Goal: Transaction & Acquisition: Book appointment/travel/reservation

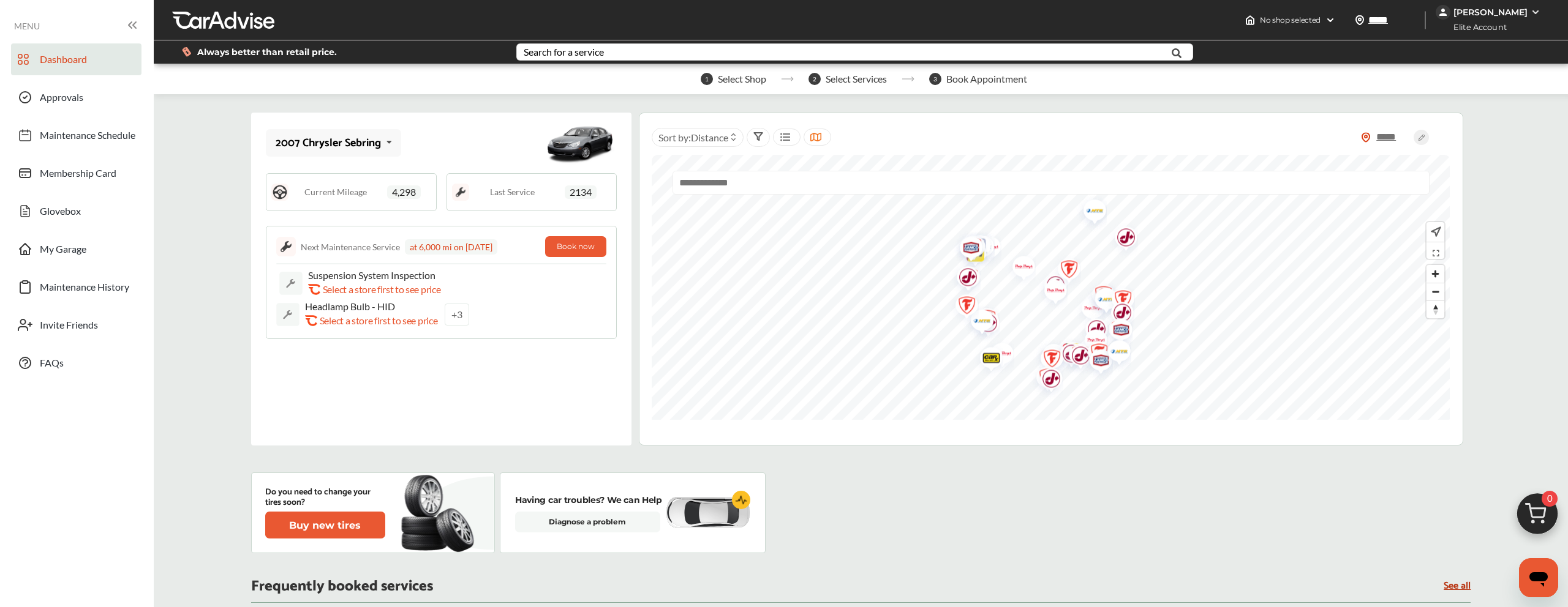
scroll to position [40, 0]
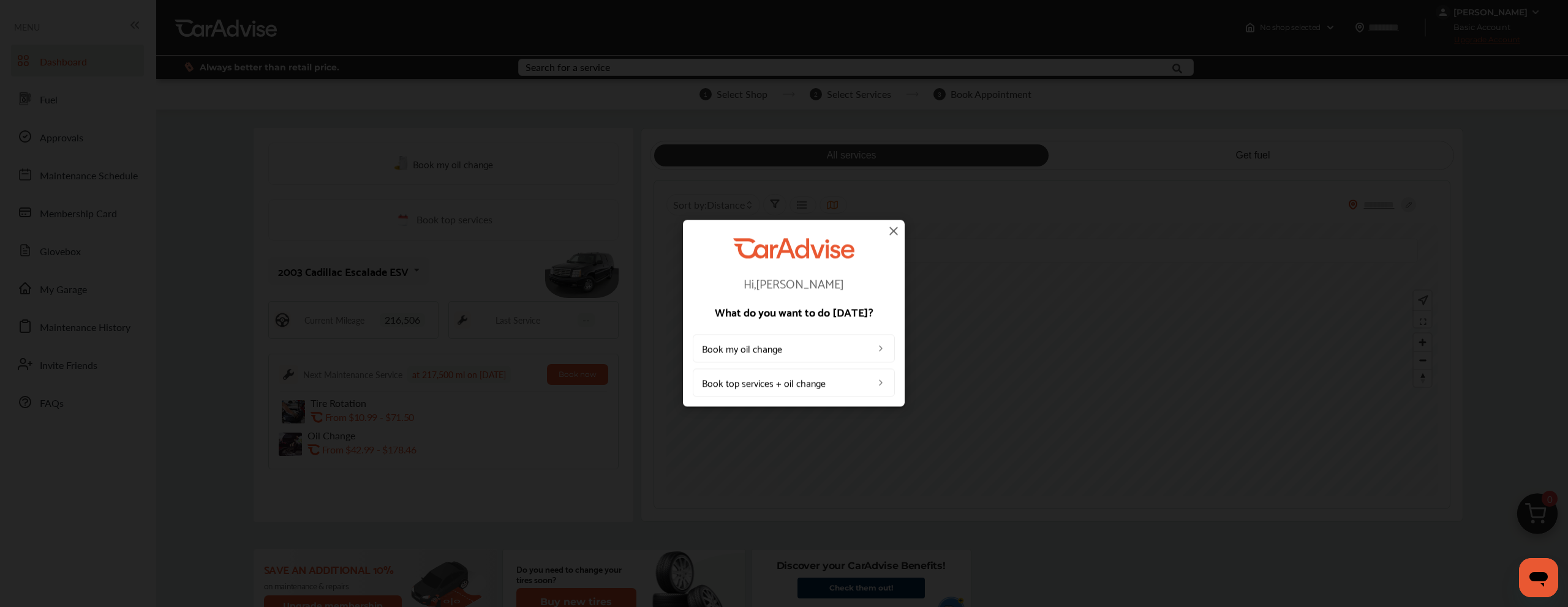
click at [894, 229] on img at bounding box center [893, 230] width 14 height 14
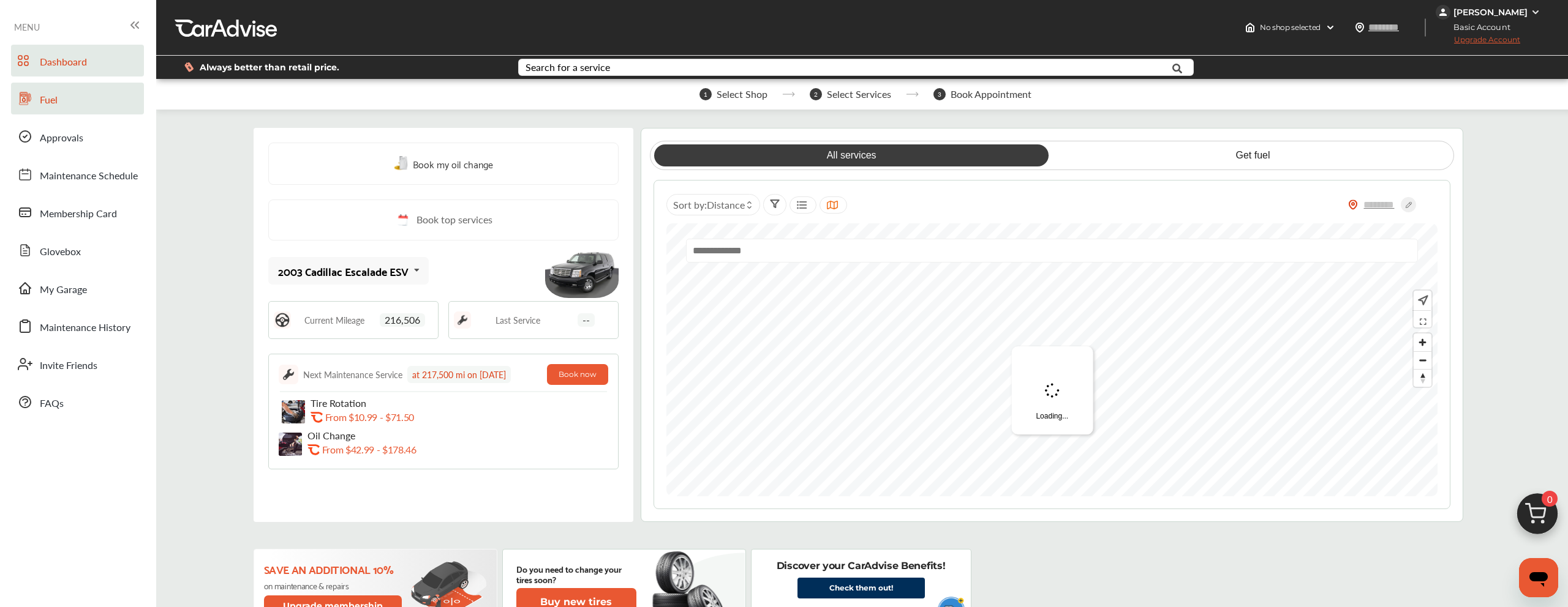
click at [100, 98] on link "Fuel" at bounding box center [78, 99] width 133 height 32
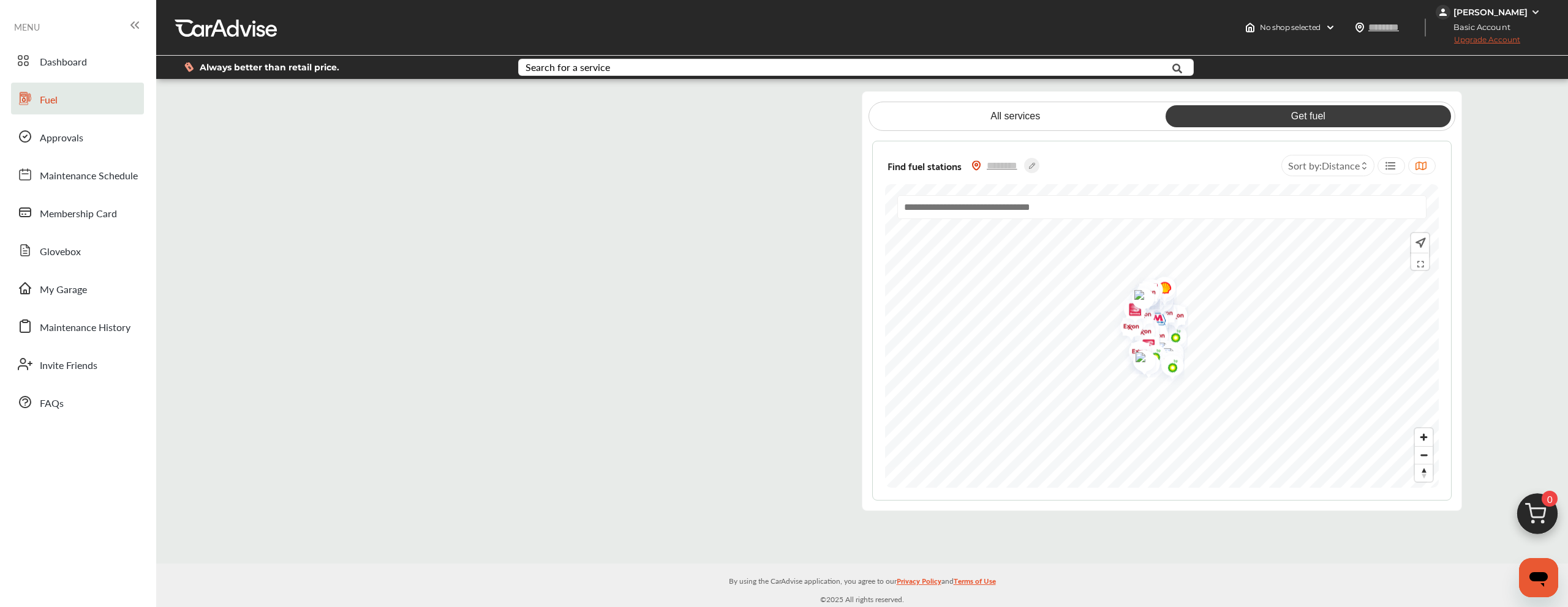
click at [356, 432] on flutter-view at bounding box center [552, 301] width 580 height 420
click at [271, 108] on flutter-view at bounding box center [552, 301] width 580 height 420
click at [333, 482] on flutter-view at bounding box center [552, 301] width 580 height 420
click at [122, 74] on link "Dashboard" at bounding box center [78, 61] width 133 height 32
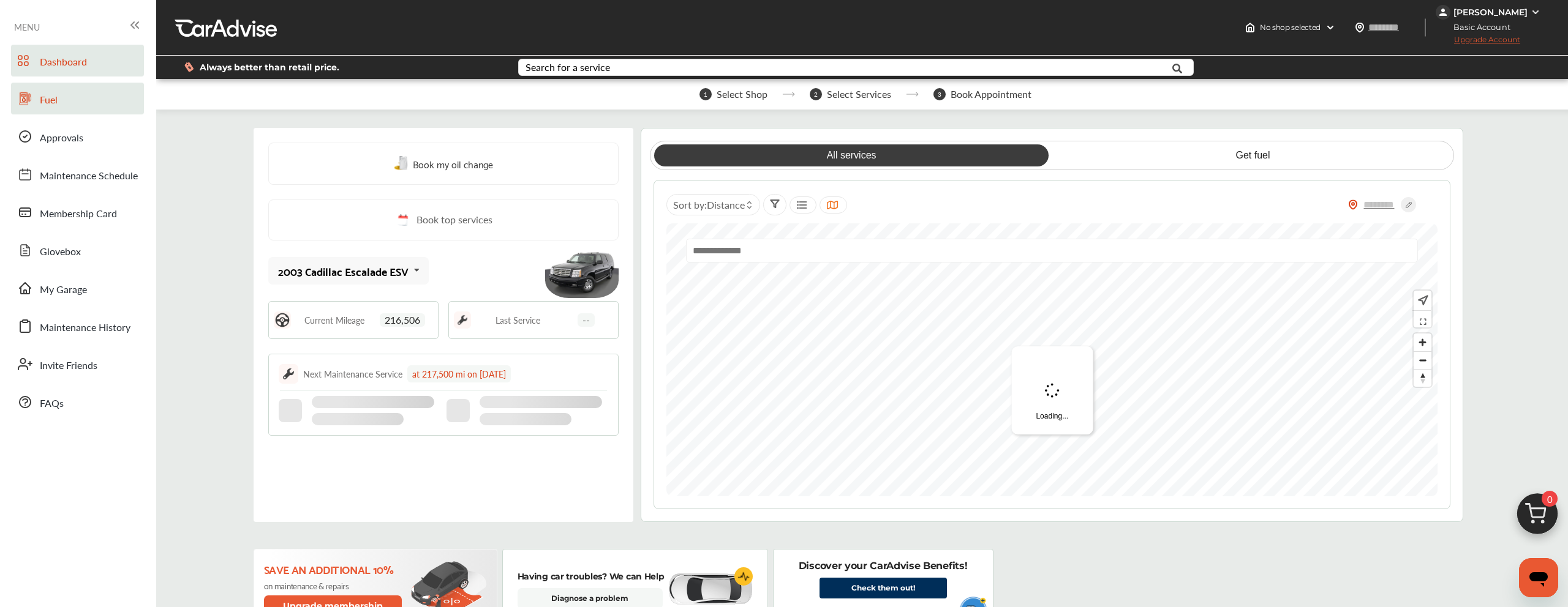
click at [122, 93] on link "Fuel" at bounding box center [78, 99] width 133 height 32
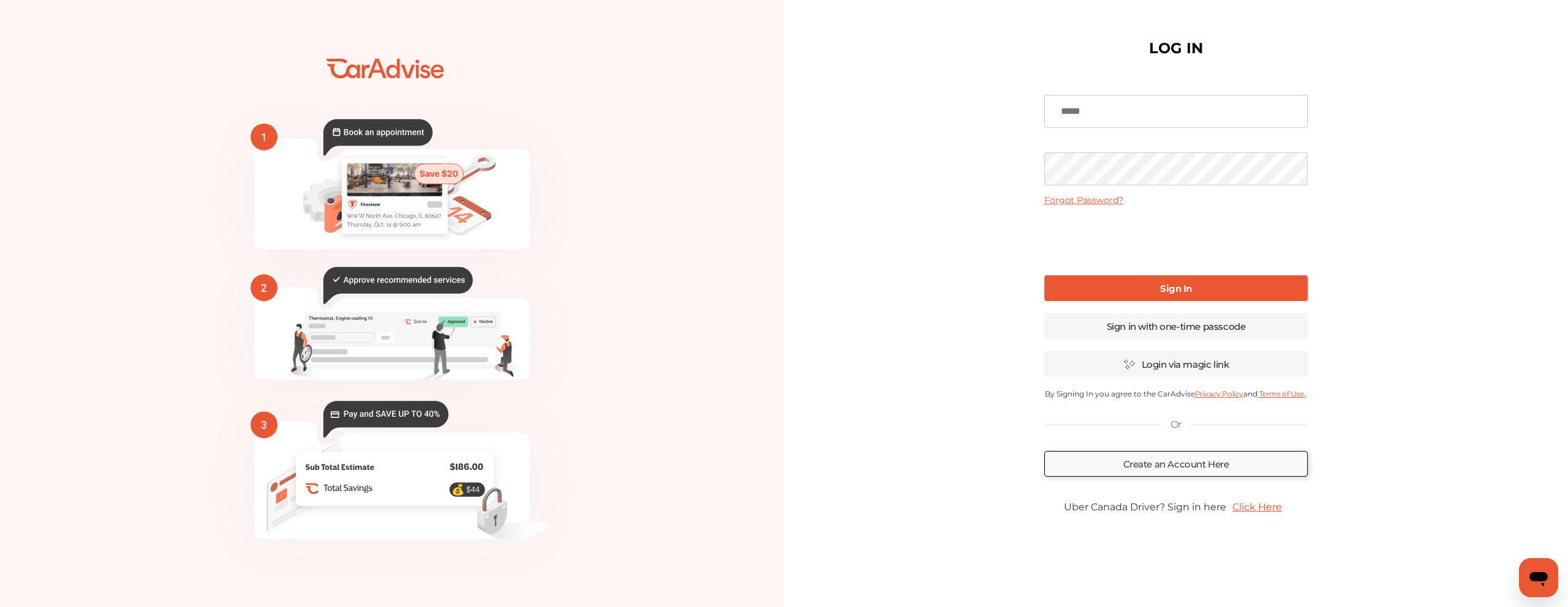
click at [1190, 475] on link "Create an Account Here" at bounding box center [1176, 464] width 264 height 26
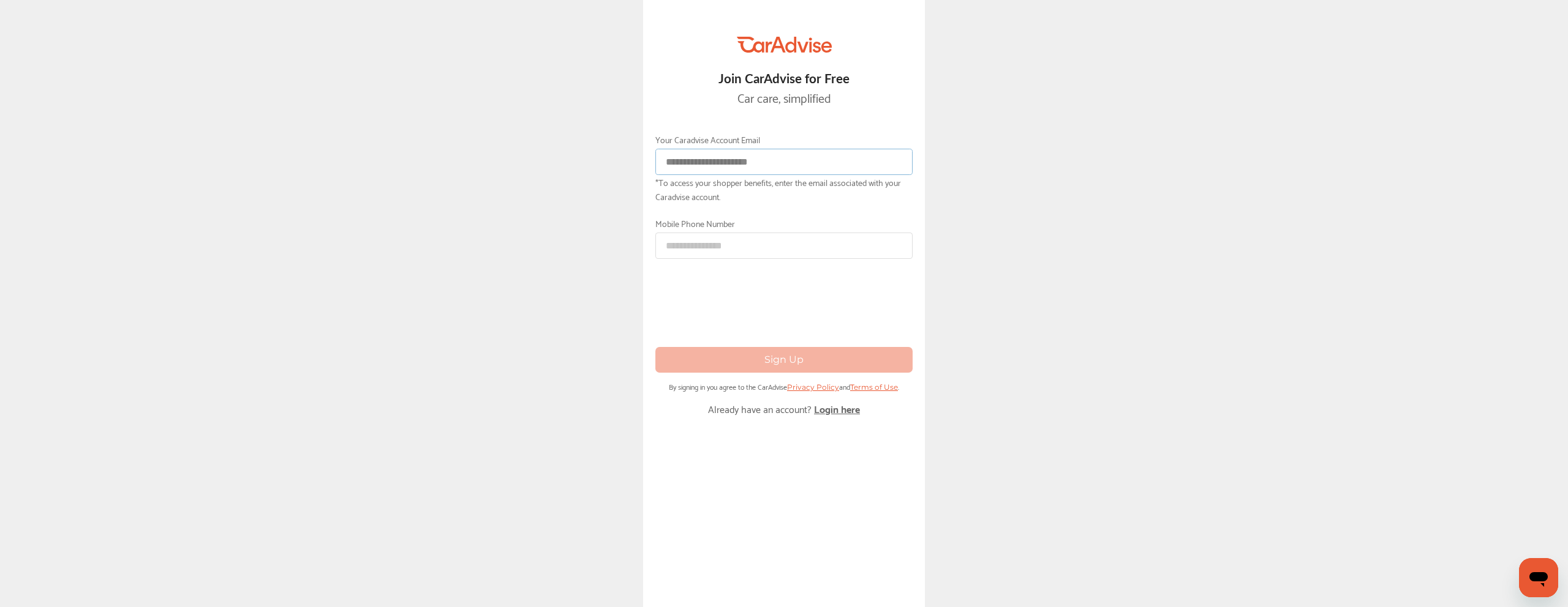
click at [742, 155] on input at bounding box center [784, 162] width 257 height 27
type input "**********"
click at [759, 241] on input at bounding box center [784, 245] width 257 height 27
type input "**********"
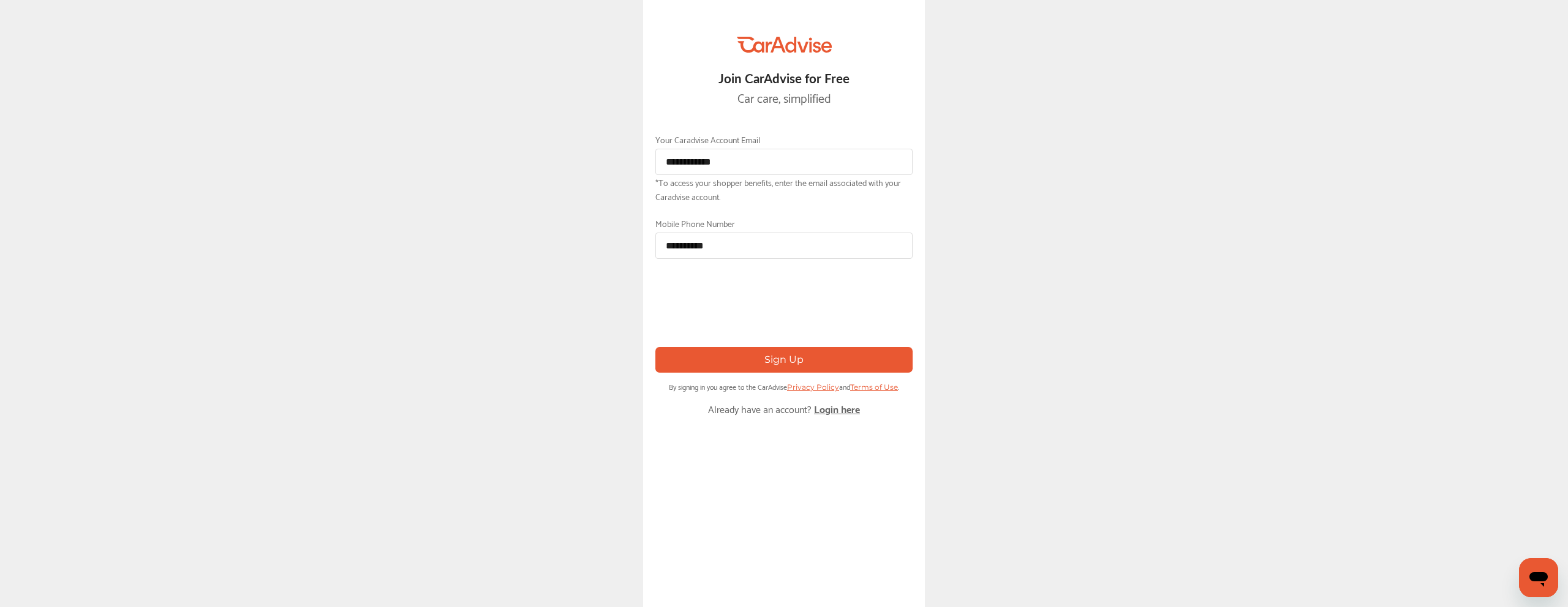
click at [718, 353] on button "Sign Up" at bounding box center [784, 359] width 257 height 25
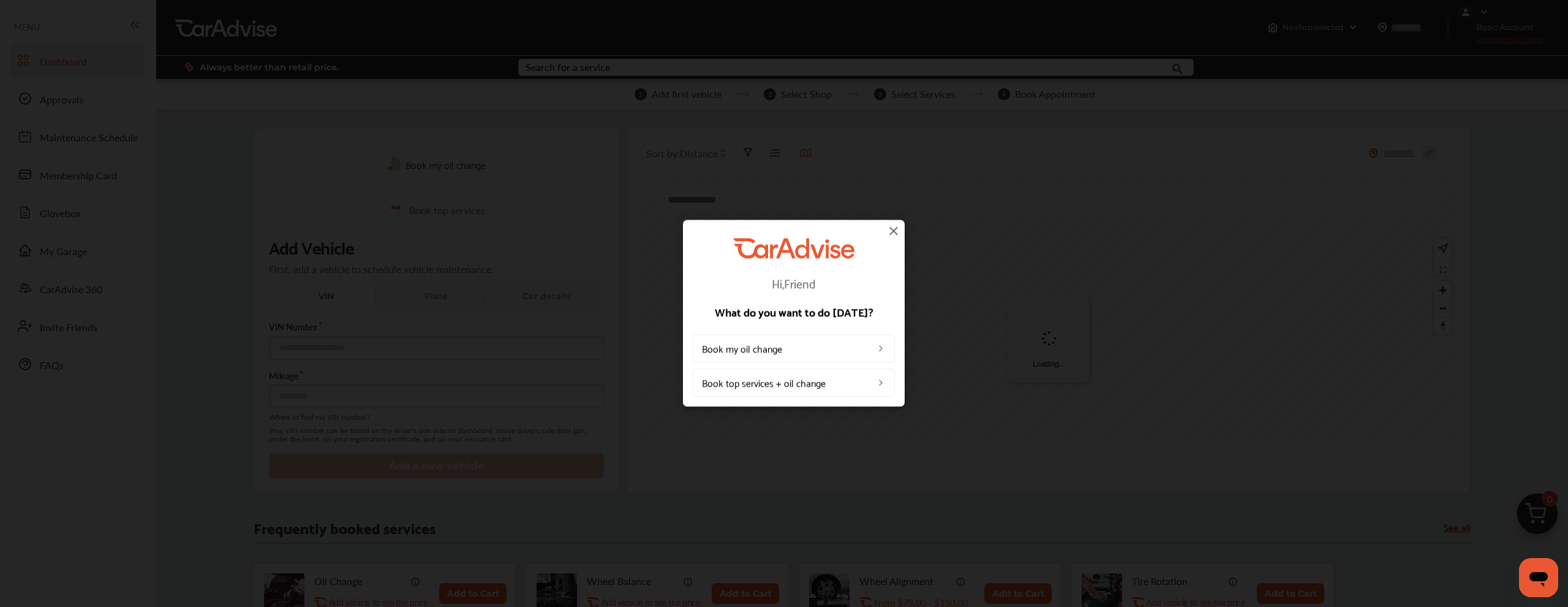
click at [771, 349] on link "Book my oil change" at bounding box center [794, 349] width 202 height 28
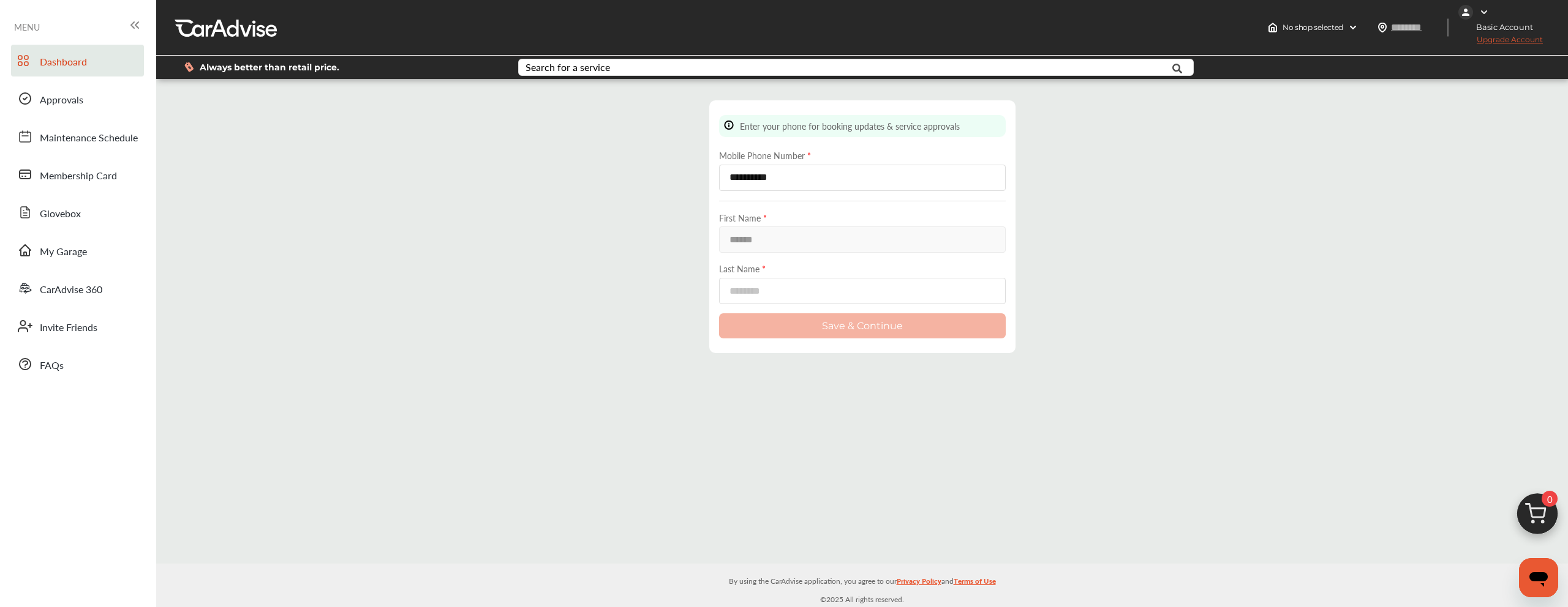
click at [69, 71] on link "Dashboard" at bounding box center [78, 61] width 133 height 32
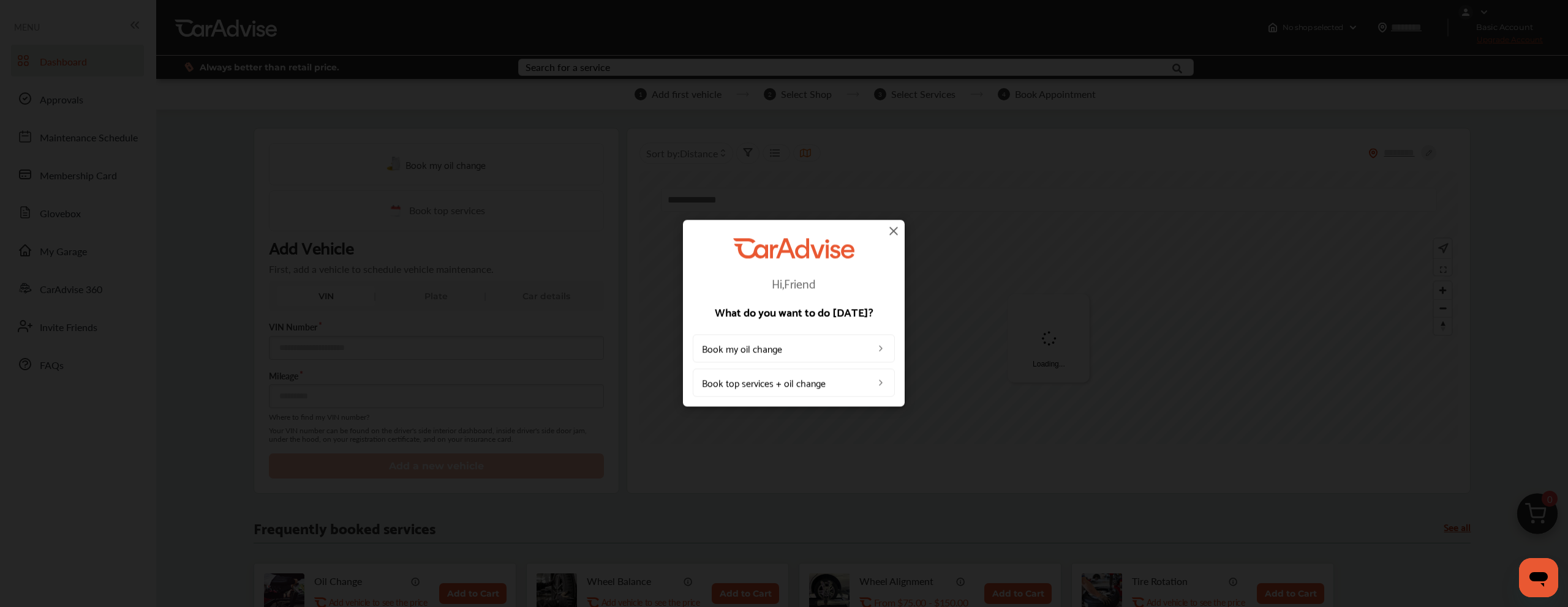
click at [752, 349] on link "Book my oil change" at bounding box center [794, 349] width 202 height 28
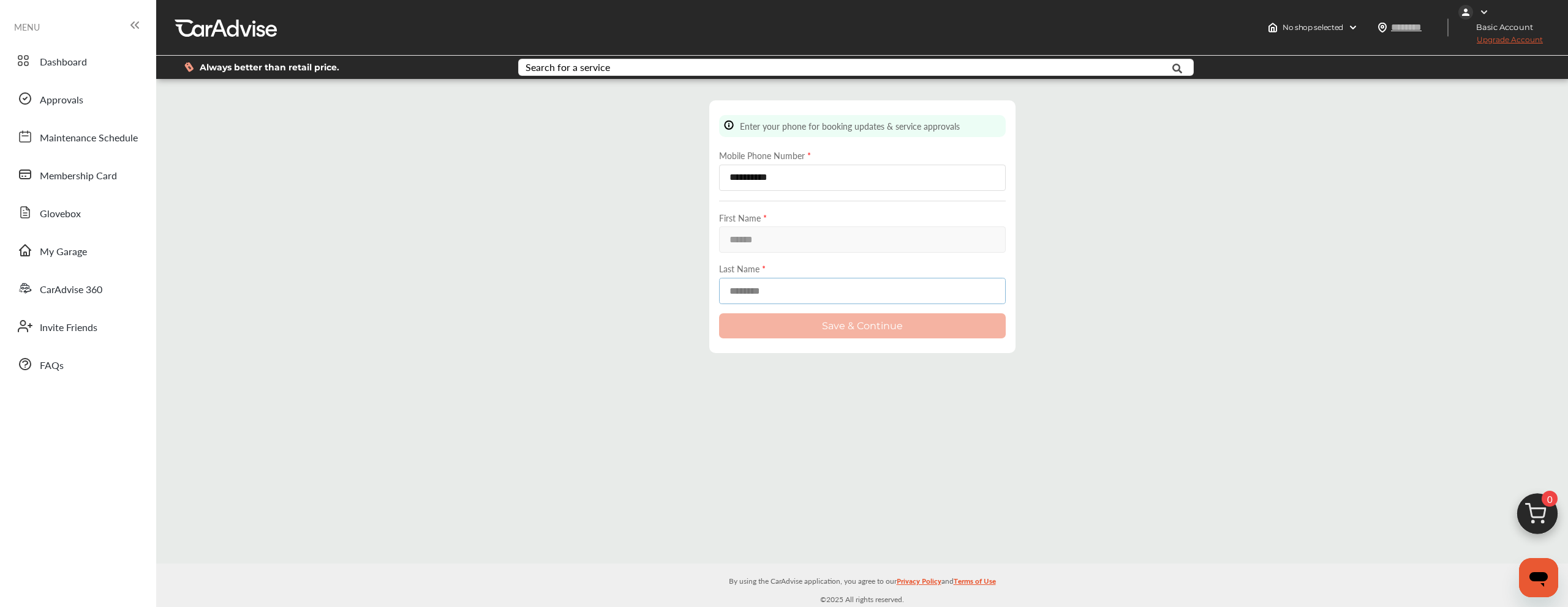
click at [736, 297] on input at bounding box center [862, 291] width 287 height 27
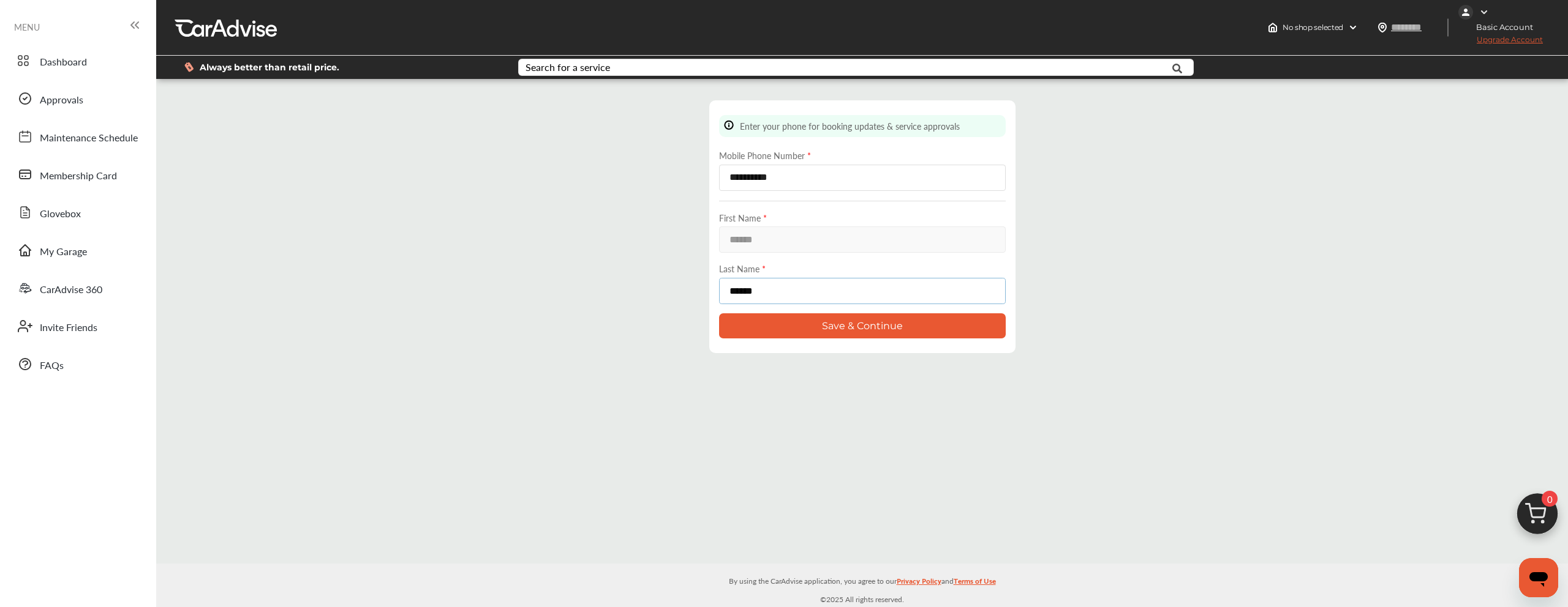
type input "******"
click at [750, 324] on button "Save & Continue" at bounding box center [862, 326] width 287 height 25
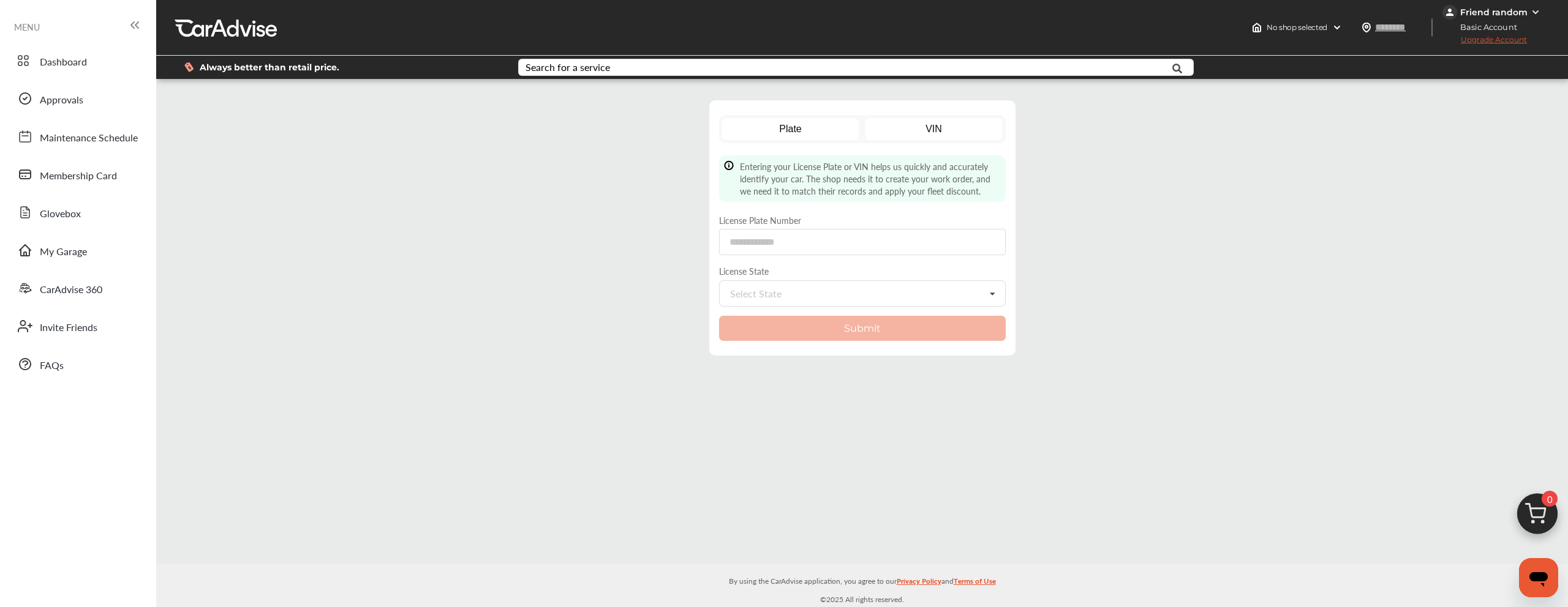
click at [946, 125] on link "VIN" at bounding box center [934, 129] width 137 height 22
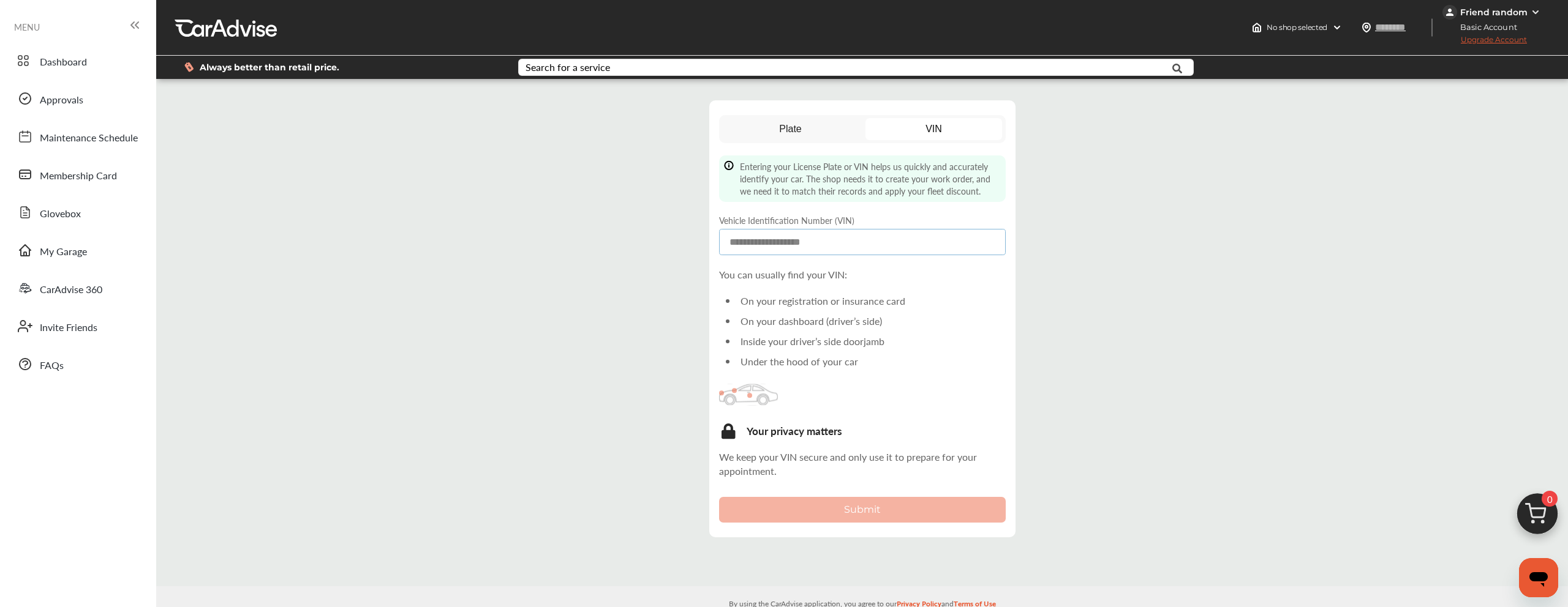
click at [808, 241] on input at bounding box center [862, 242] width 287 height 27
paste input "**********"
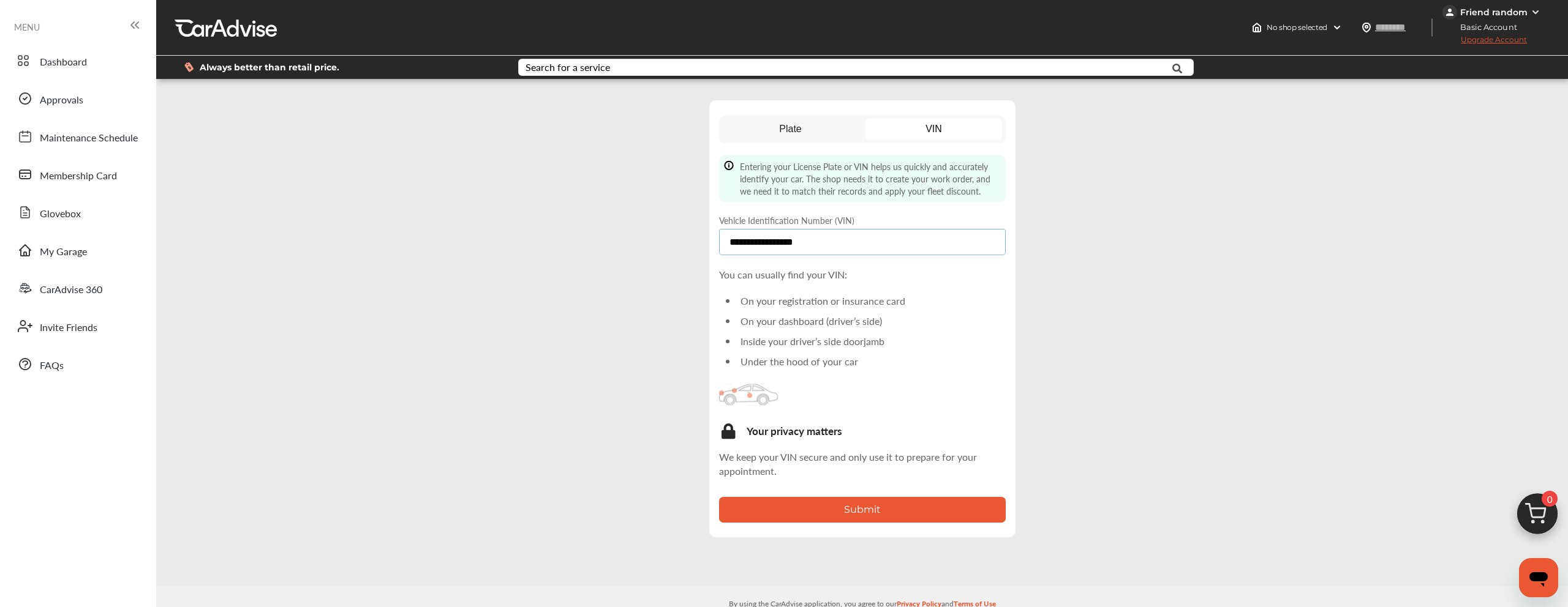
type input "**********"
click at [845, 514] on button "Submit" at bounding box center [862, 509] width 287 height 25
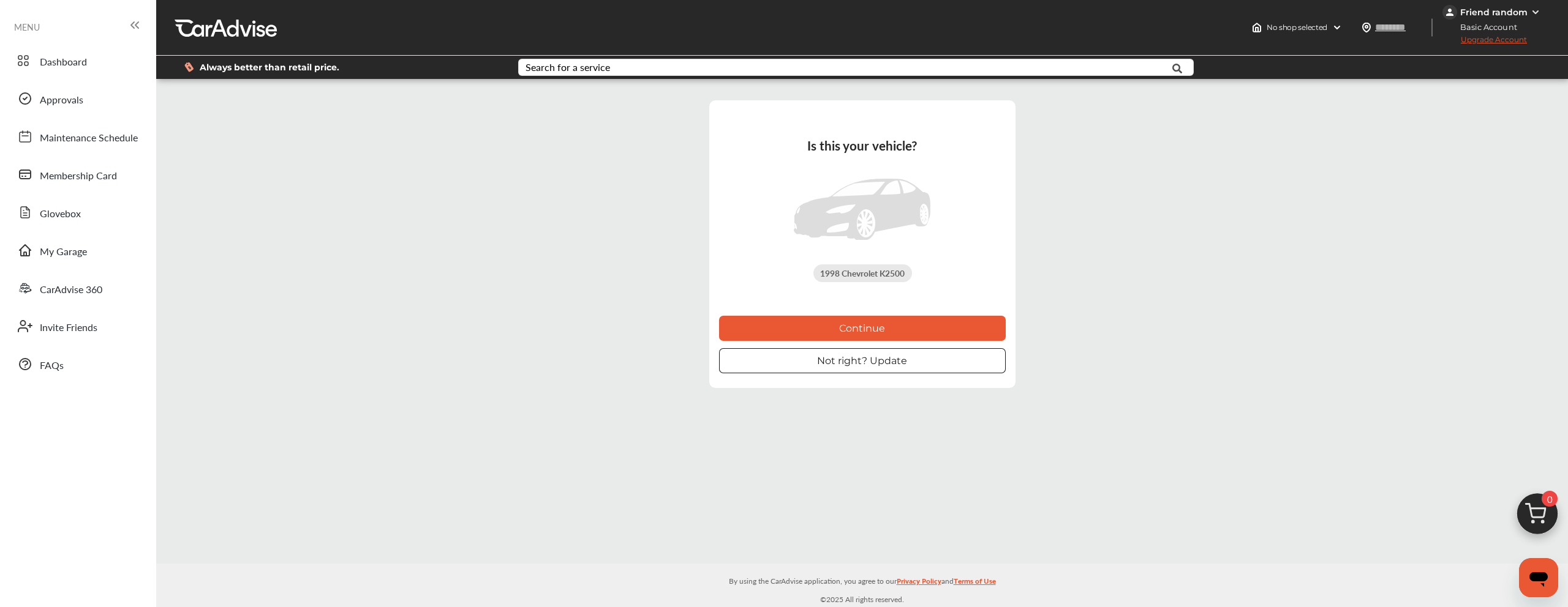
click at [870, 331] on button "Continue" at bounding box center [862, 328] width 287 height 25
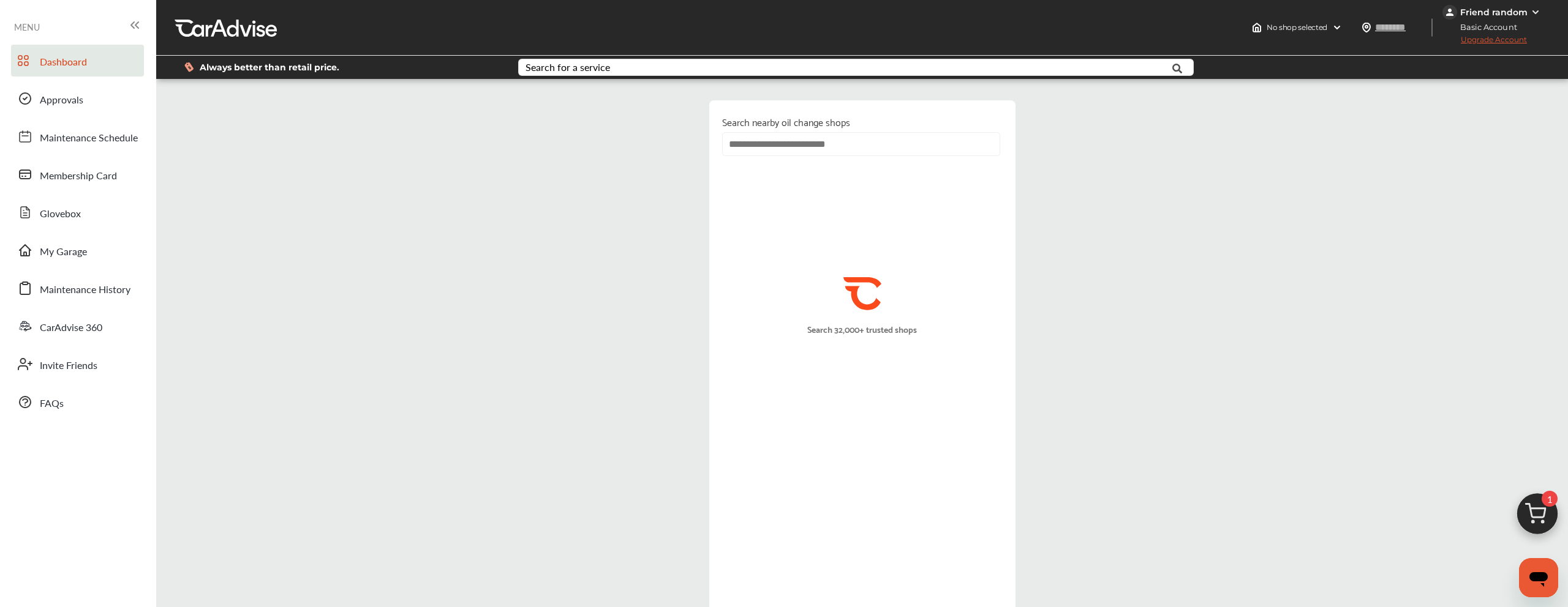
click at [118, 68] on link "Dashboard" at bounding box center [78, 61] width 133 height 32
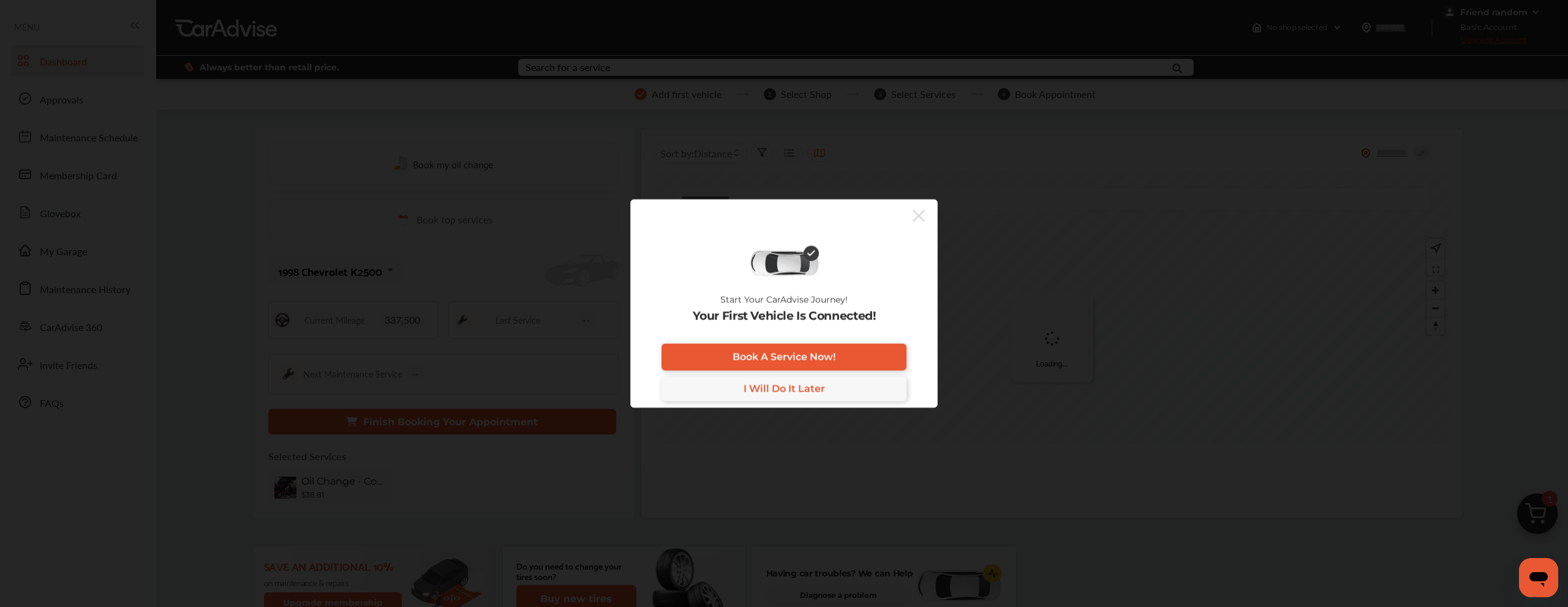
click at [920, 213] on icon at bounding box center [919, 216] width 12 height 12
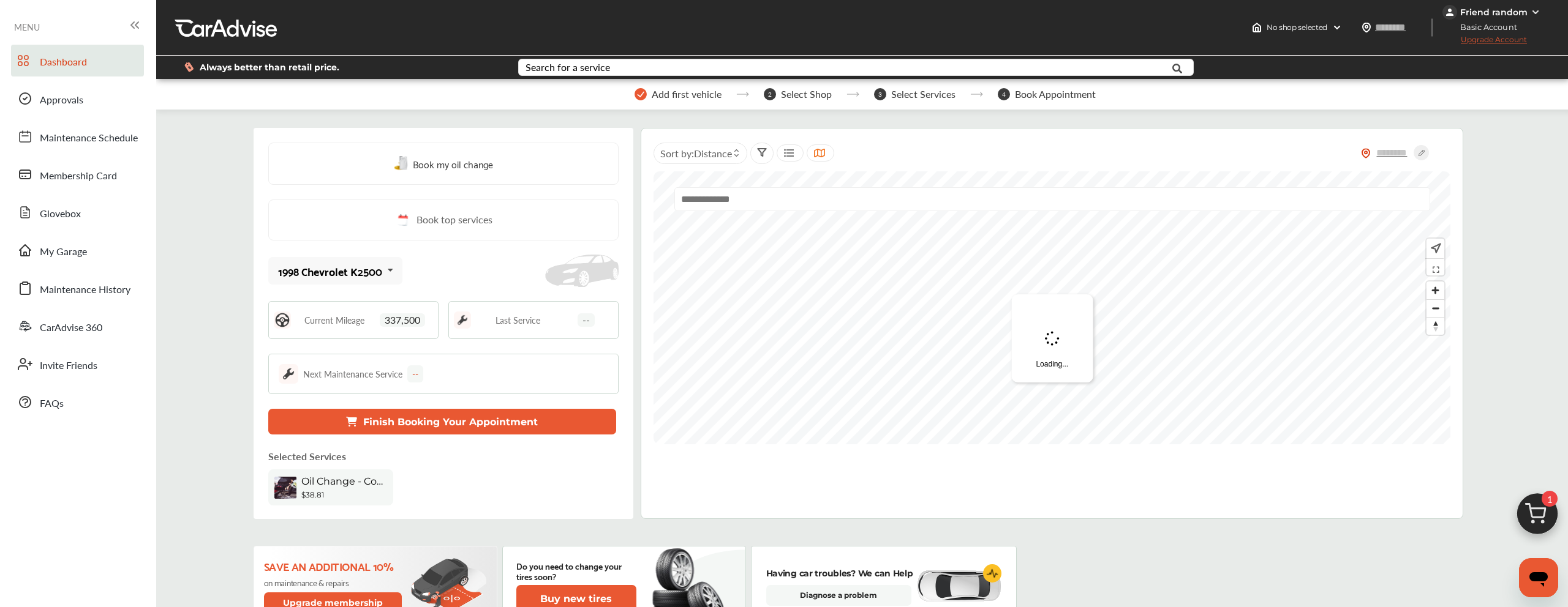
click at [456, 168] on span "Book my oil change" at bounding box center [453, 164] width 81 height 17
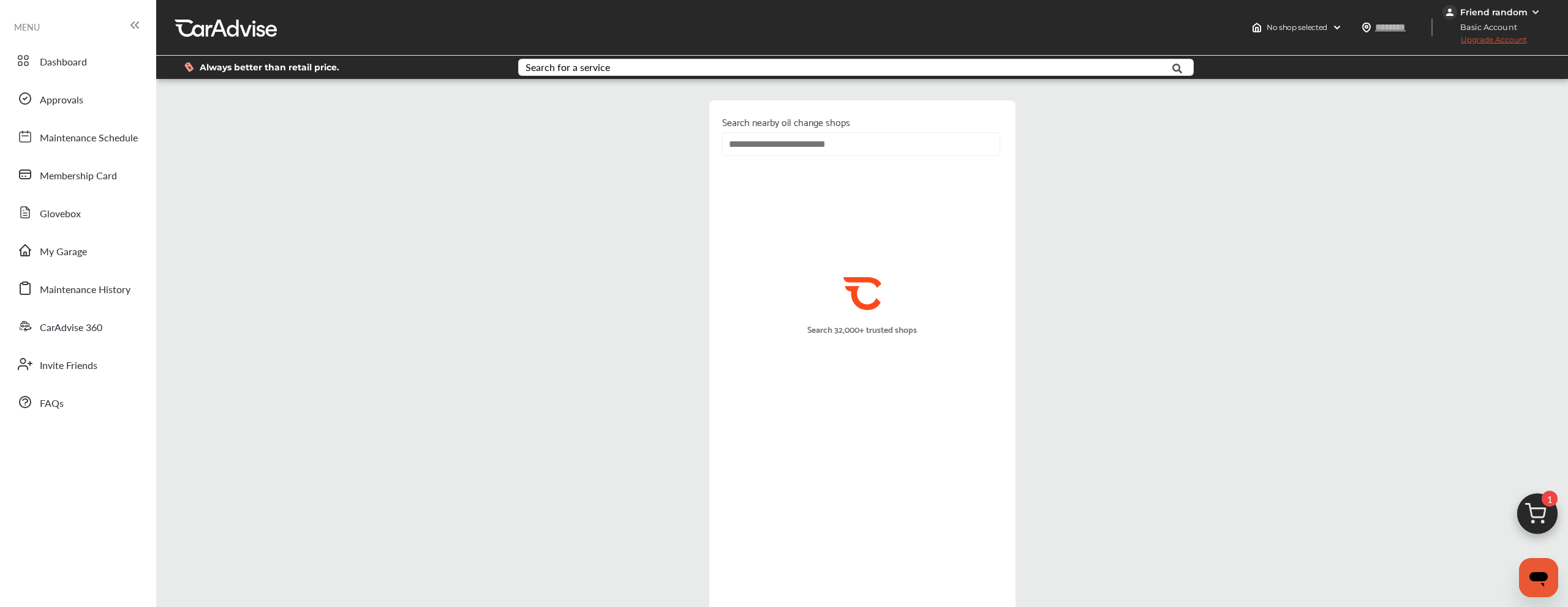
click at [835, 147] on input "text" at bounding box center [861, 144] width 278 height 24
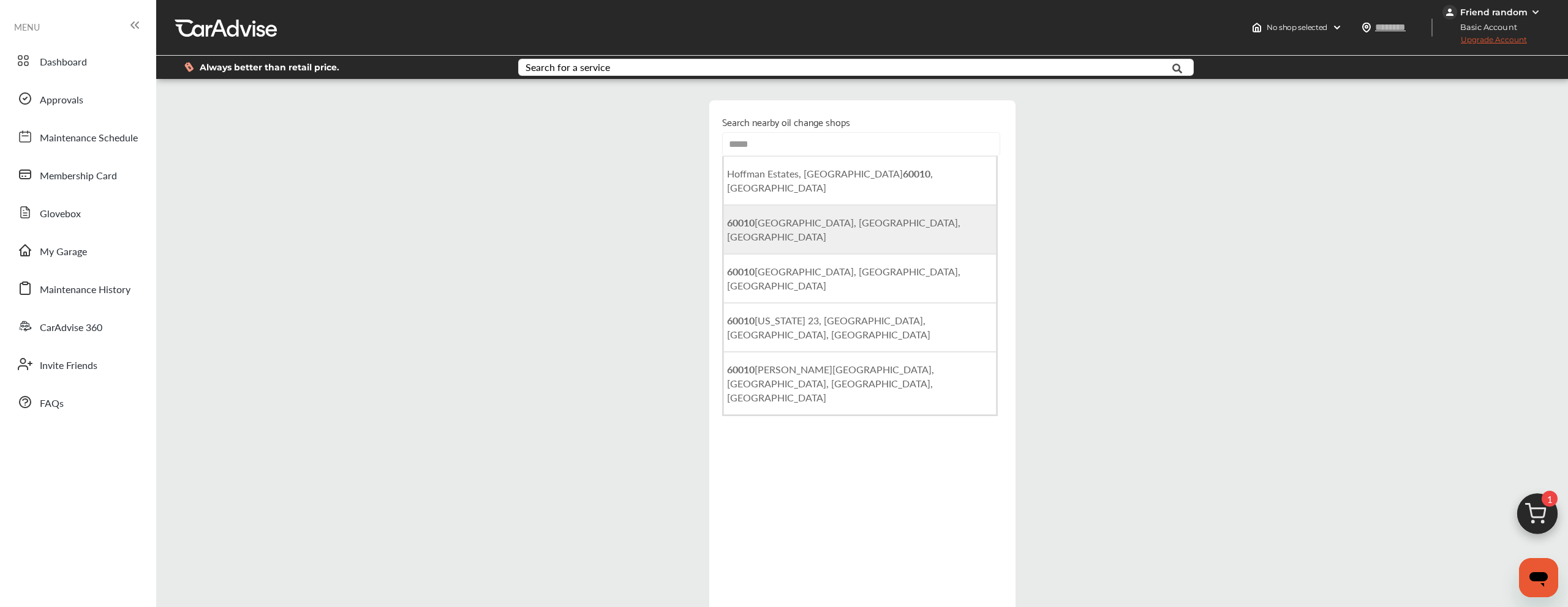
click at [814, 216] on span "[STREET_ADDRESS]" at bounding box center [844, 229] width 233 height 28
type input "**********"
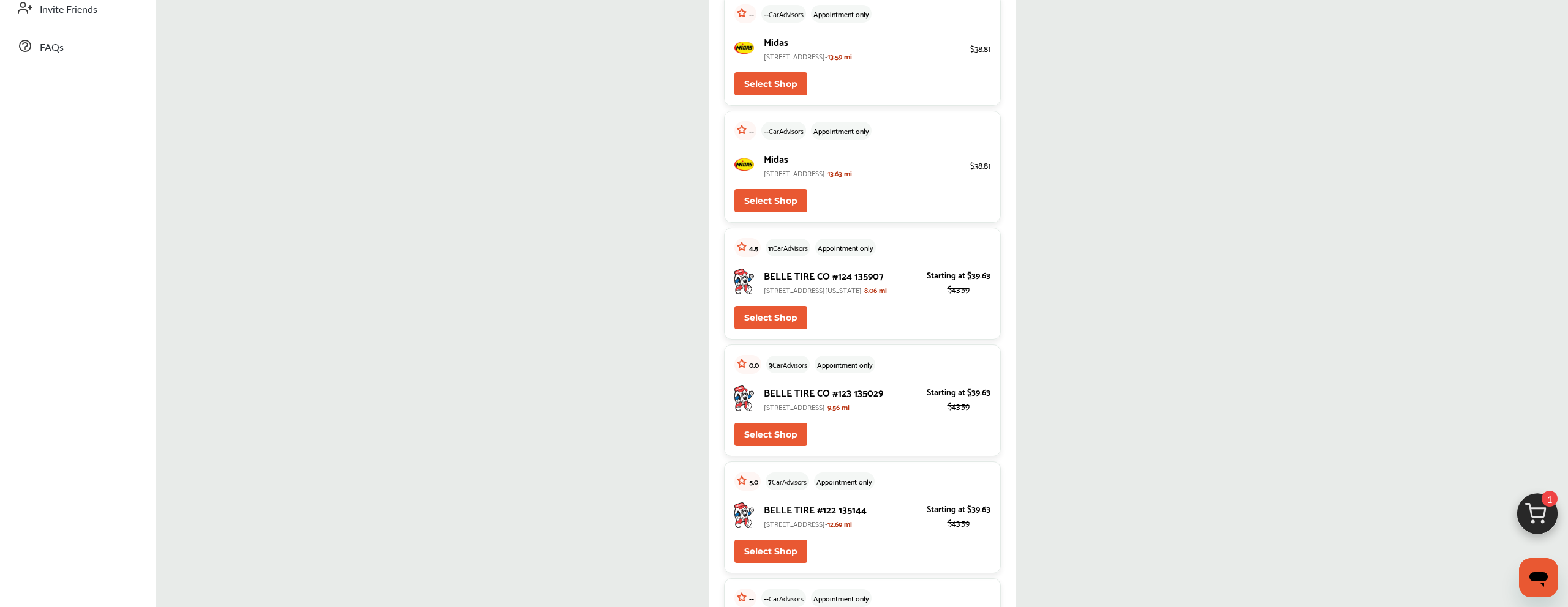
scroll to position [360, 0]
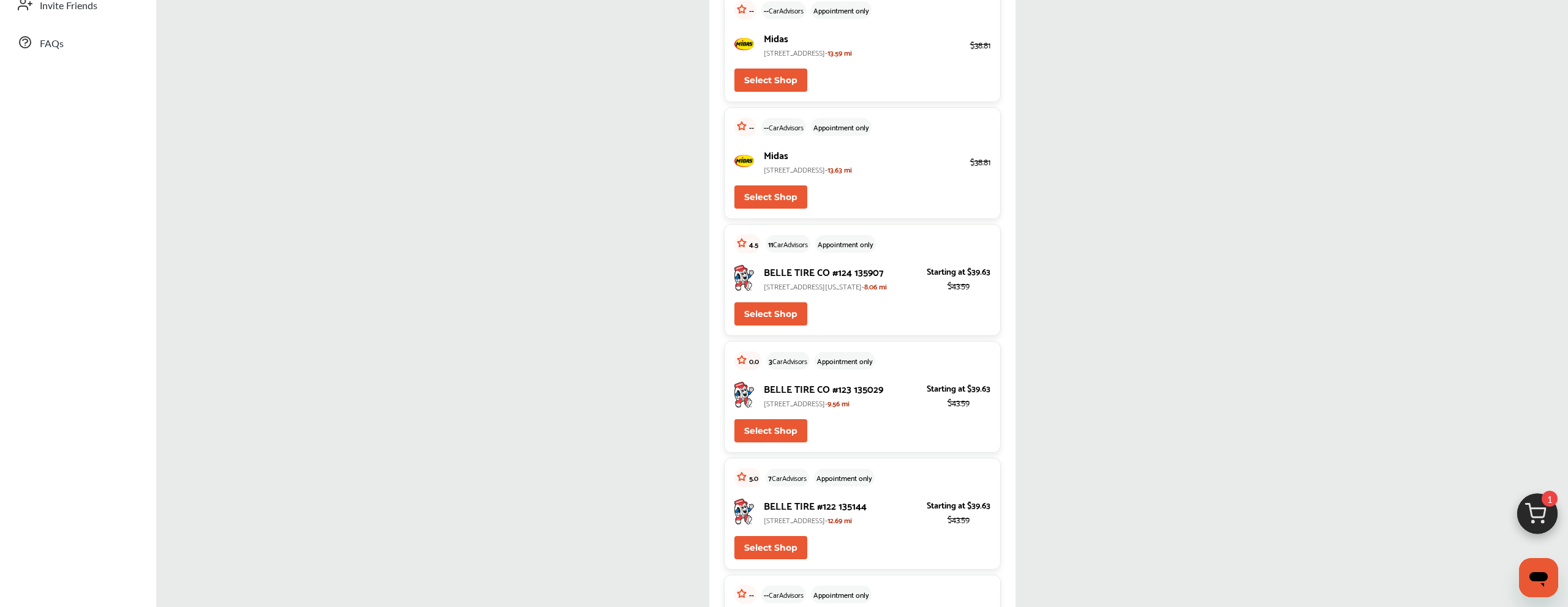
click at [790, 326] on button "Select Shop" at bounding box center [771, 314] width 73 height 24
type input "*****"
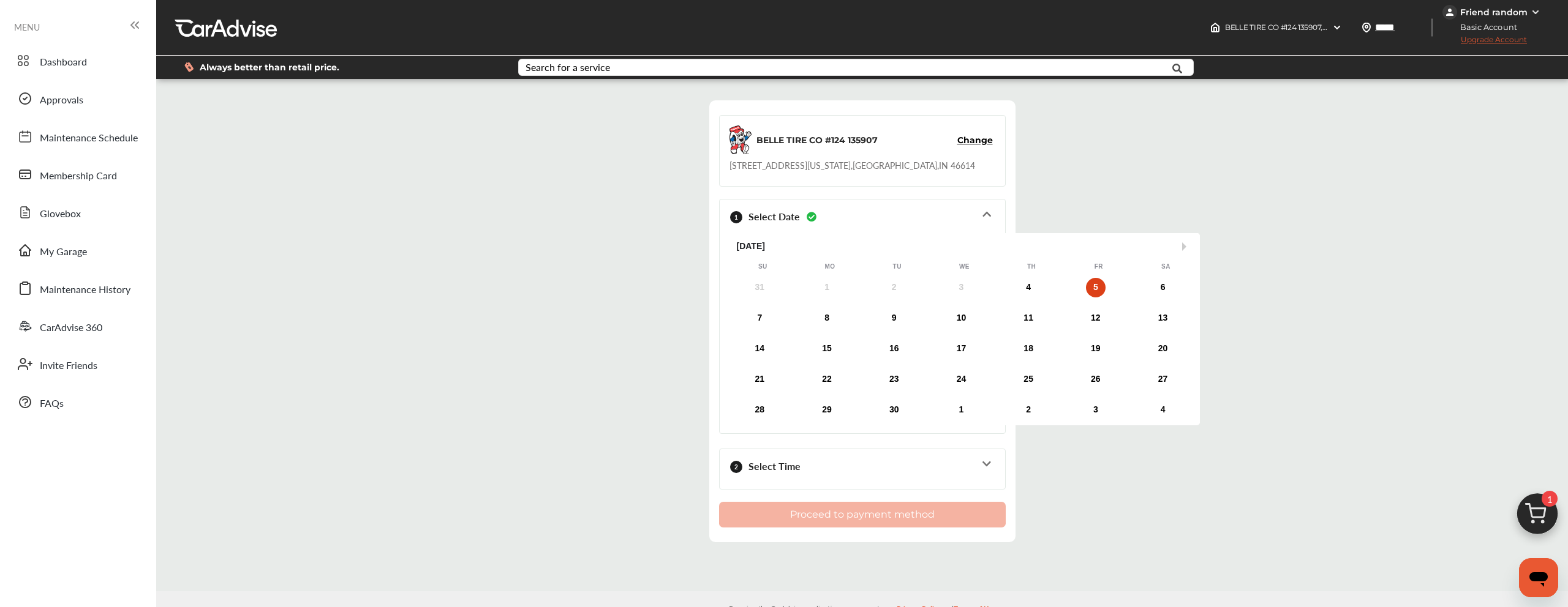
click at [829, 478] on div at bounding box center [863, 476] width 266 height 6
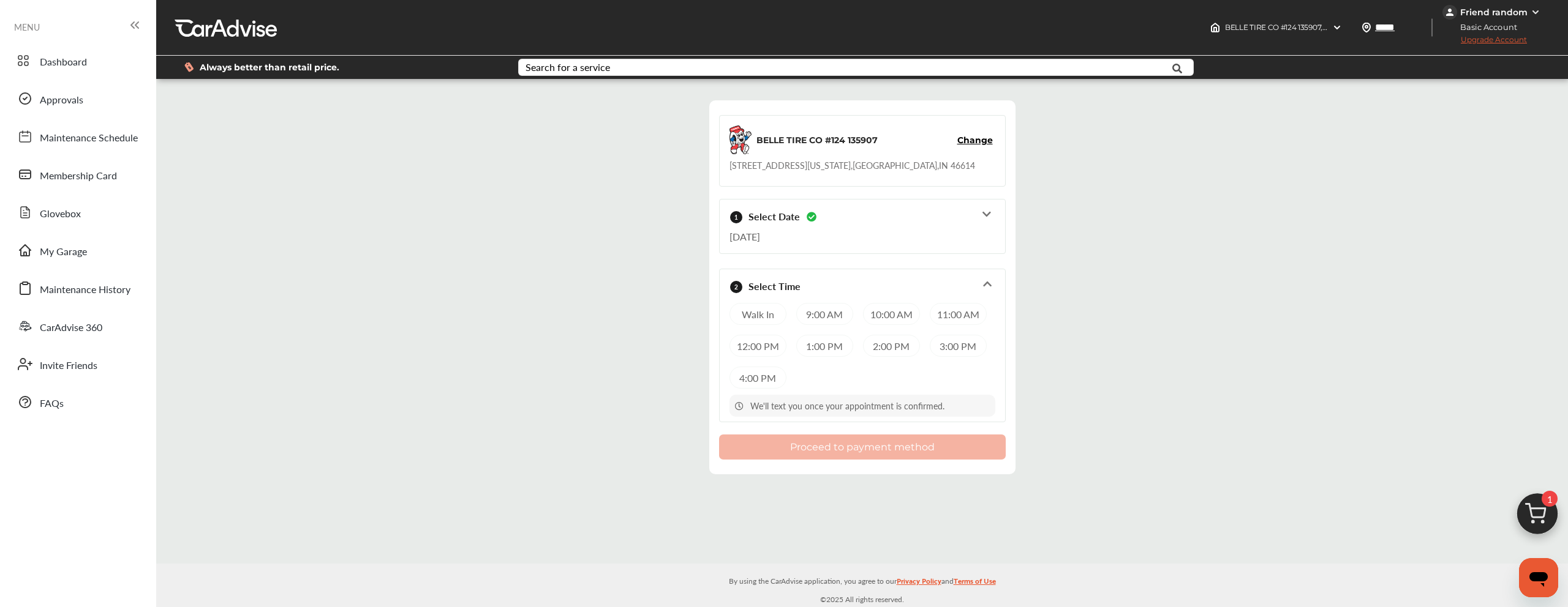
click at [822, 337] on div "1:00 PM" at bounding box center [825, 346] width 57 height 22
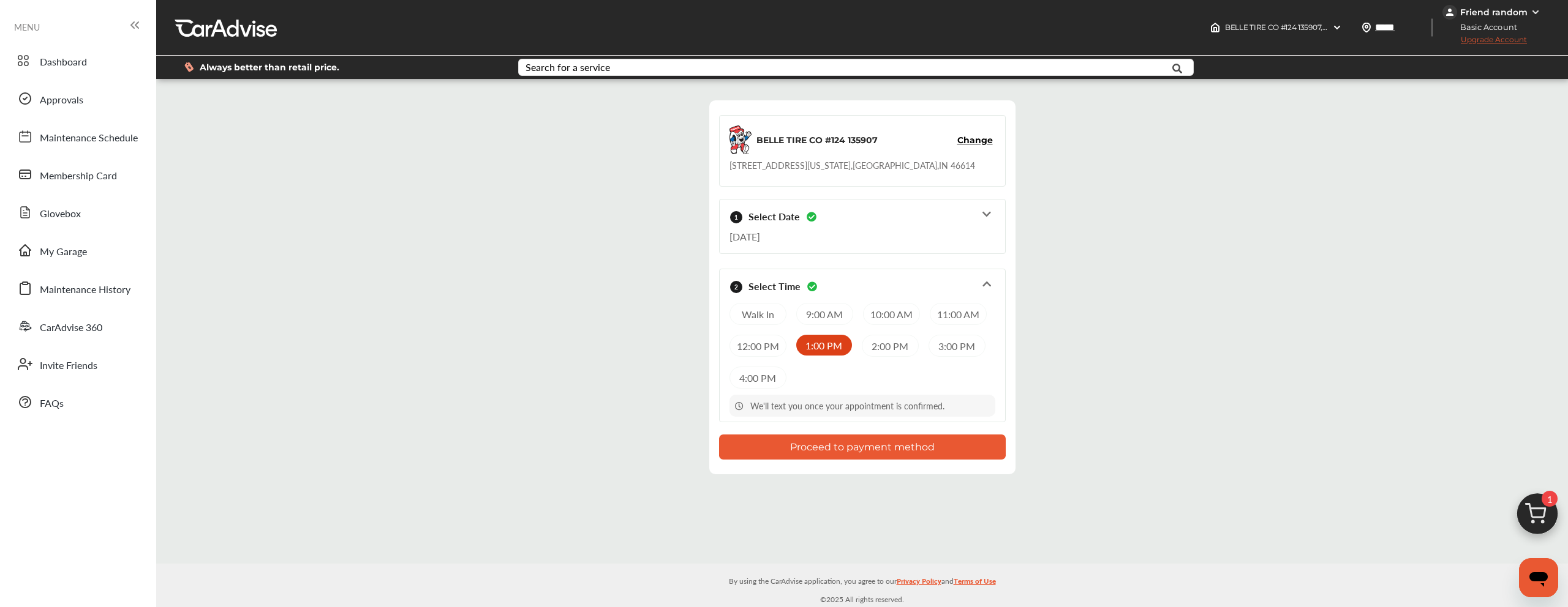
click at [823, 444] on button "Proceed to payment method" at bounding box center [862, 447] width 287 height 25
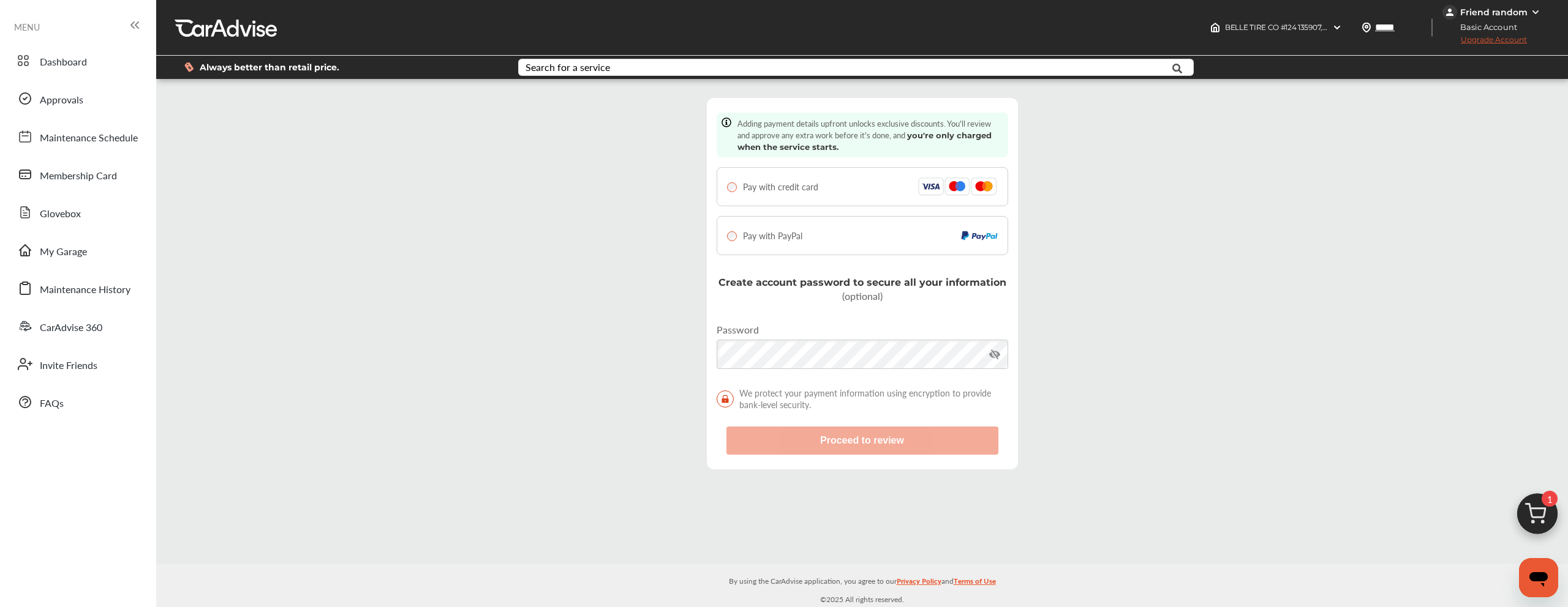
click at [113, 79] on div "Dashboard Approvals Maintenance Schedule Membership Card Glovebox My Garage Mai…" at bounding box center [78, 232] width 144 height 374
click at [93, 62] on link "Dashboard" at bounding box center [78, 61] width 133 height 32
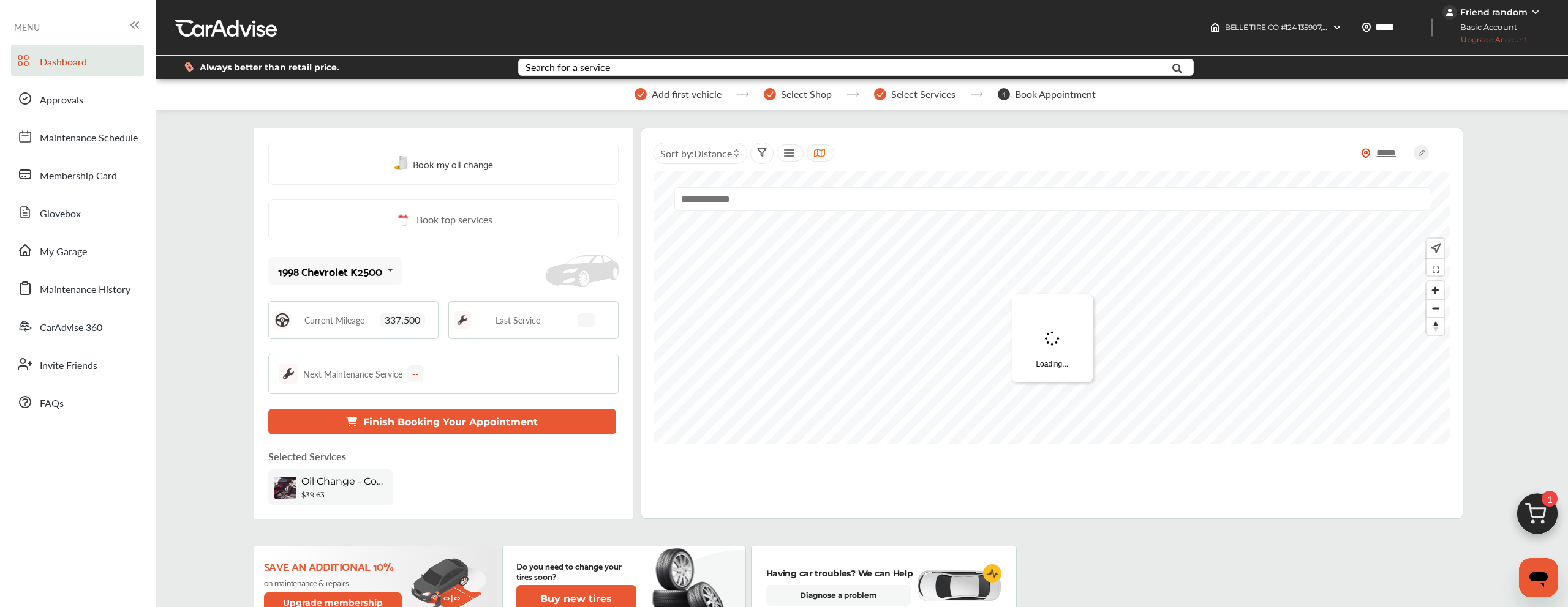
click at [443, 412] on button "Finish Booking Your Appointment" at bounding box center [442, 422] width 349 height 26
click at [503, 424] on button "Finish Booking Your Appointment" at bounding box center [442, 422] width 349 height 26
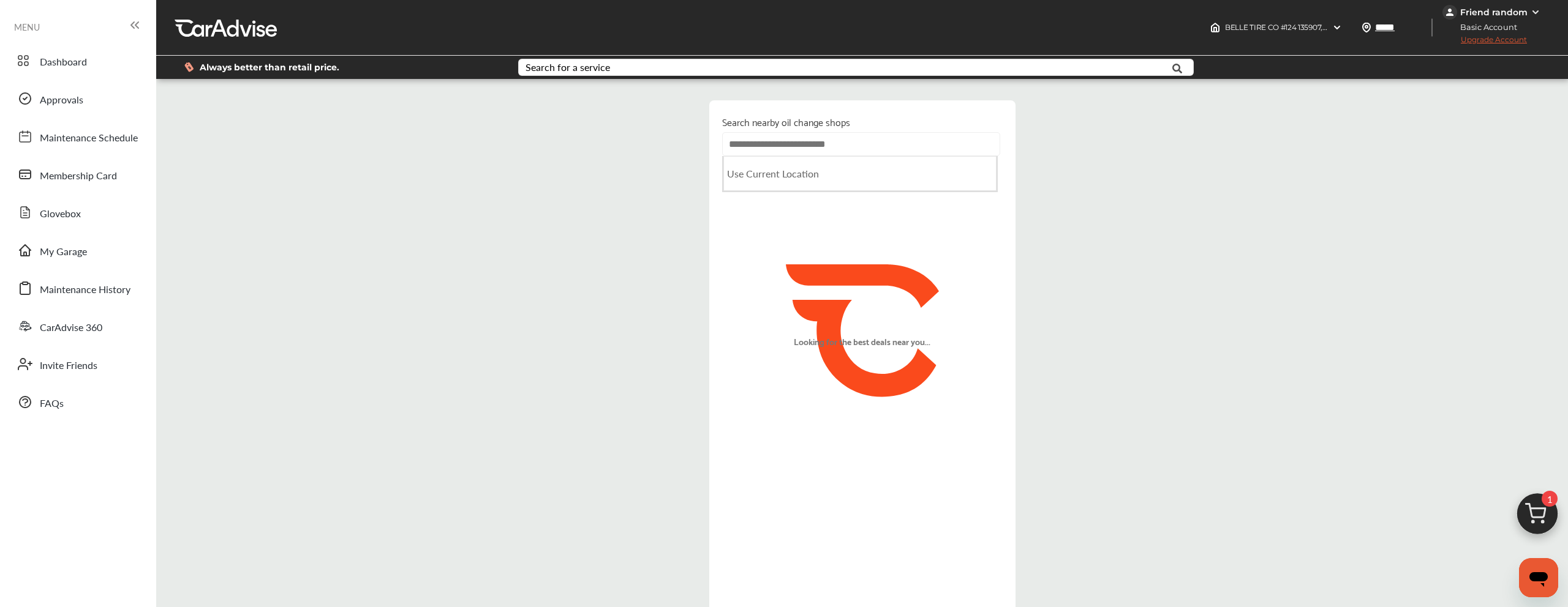
click at [797, 147] on input "text" at bounding box center [861, 144] width 278 height 24
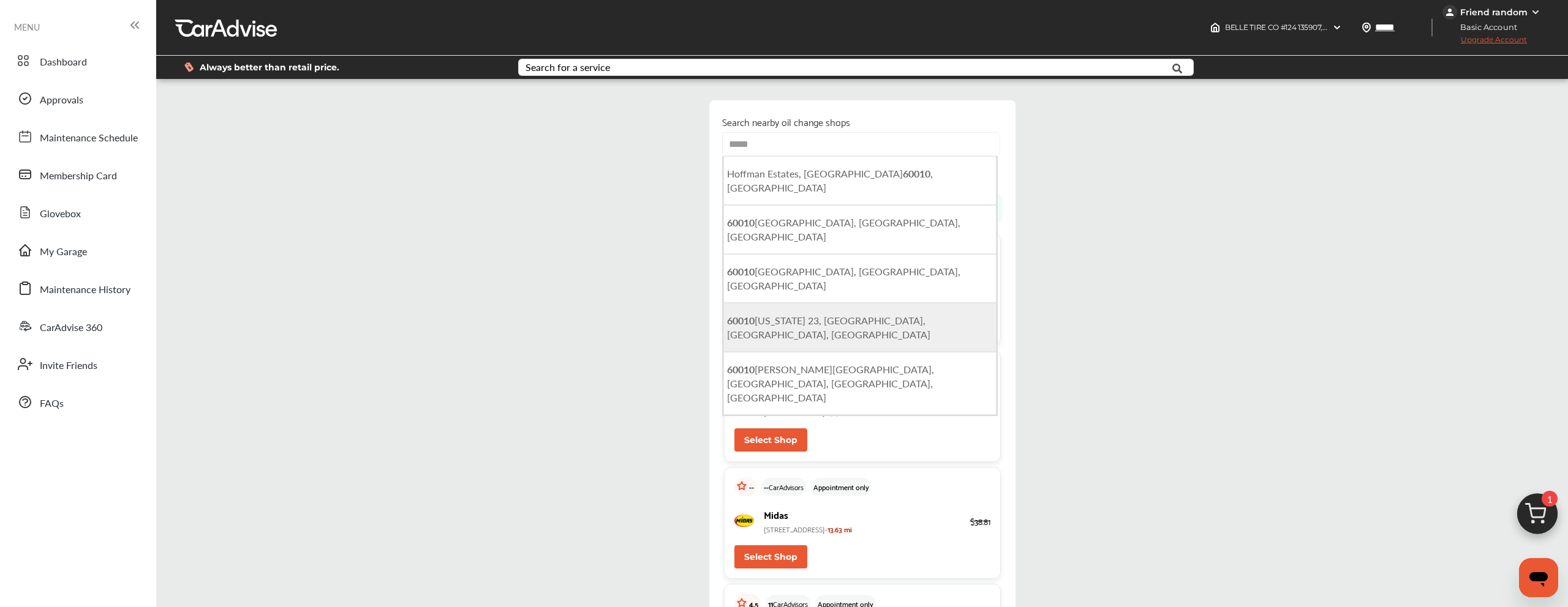
click at [889, 303] on li "60010 [US_STATE] 23, [GEOGRAPHIC_DATA], [GEOGRAPHIC_DATA], [GEOGRAPHIC_DATA]" at bounding box center [860, 327] width 273 height 49
type input "**********"
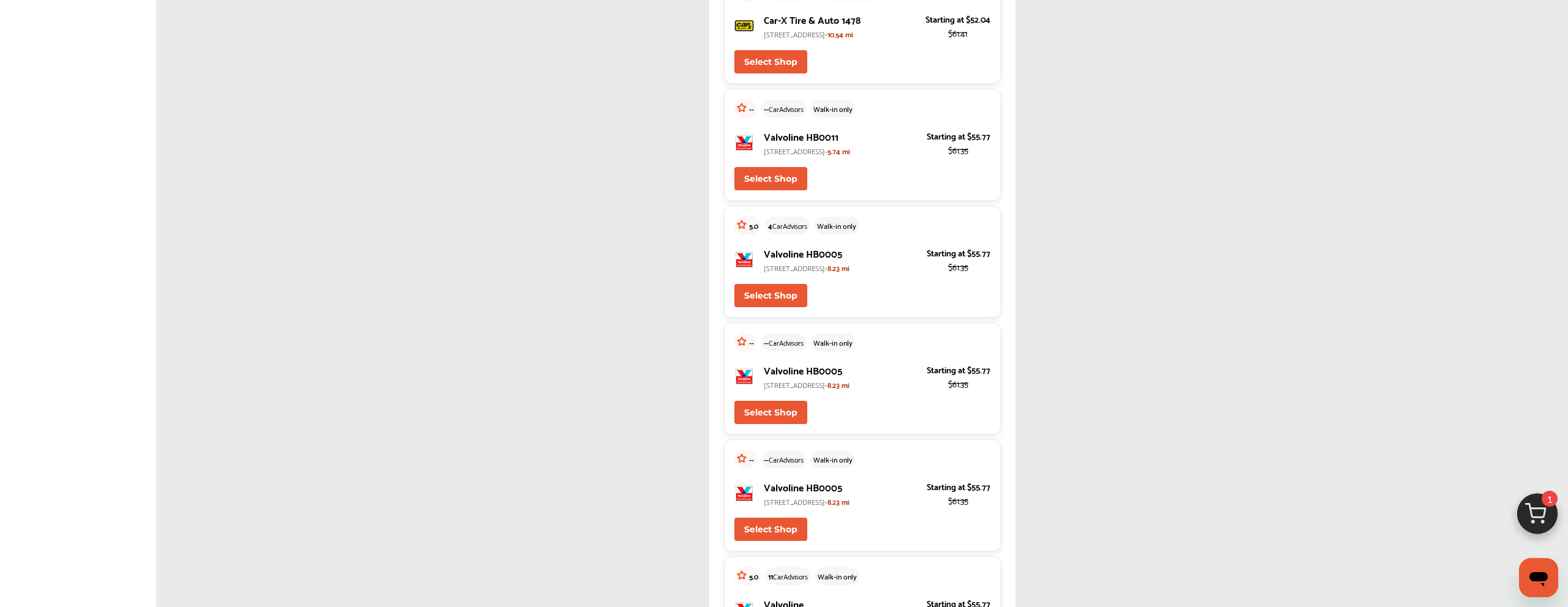
scroll to position [97, 0]
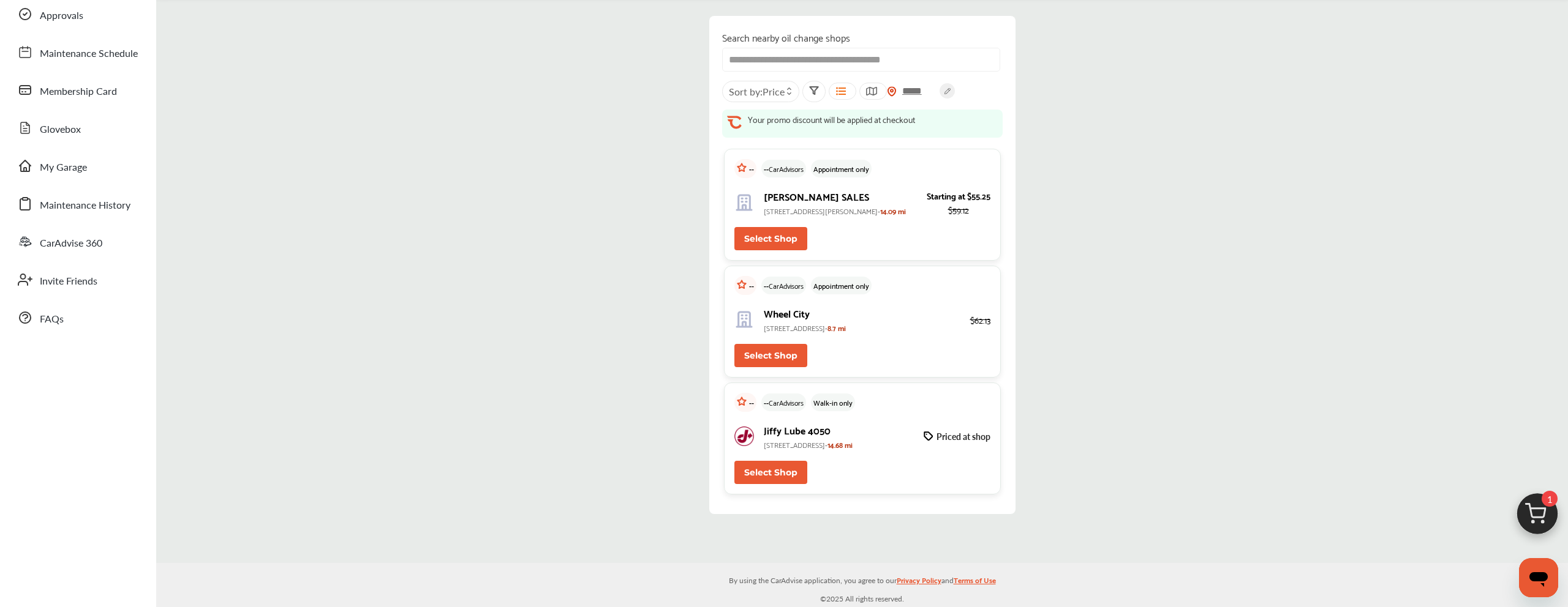
click at [771, 247] on button "Select Shop" at bounding box center [771, 239] width 73 height 24
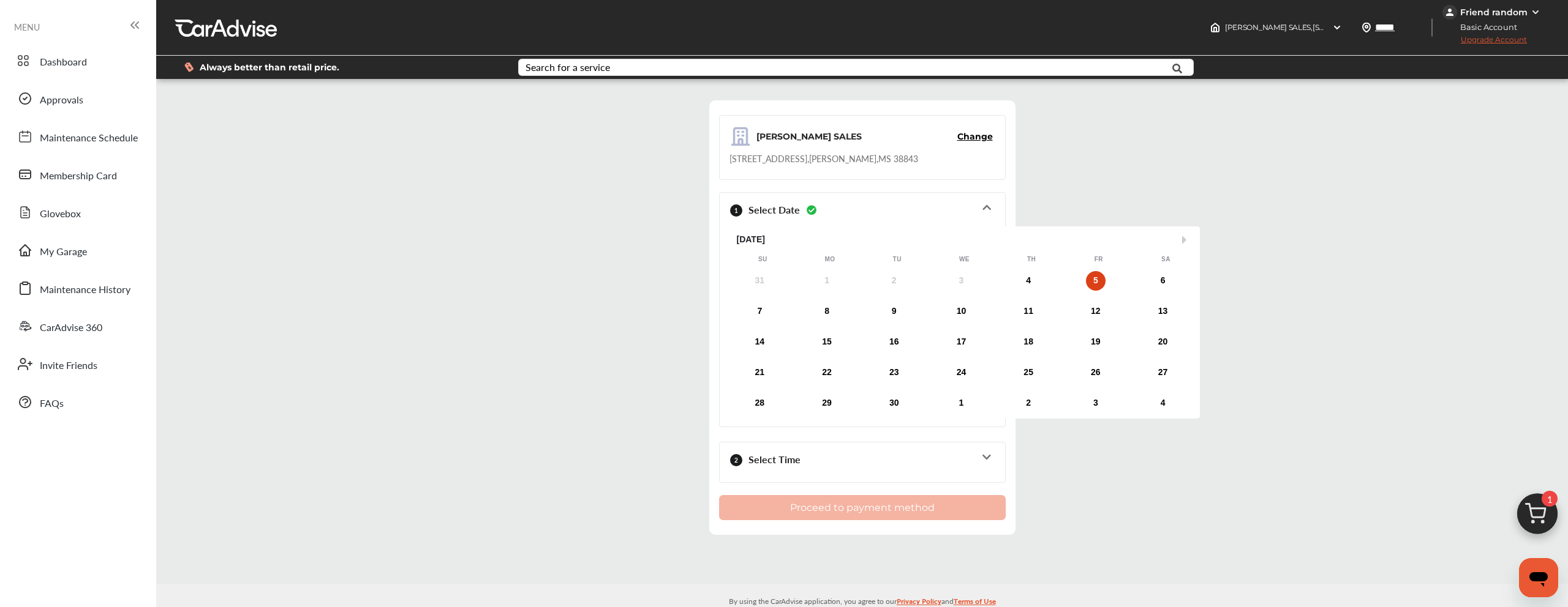
click at [870, 462] on div "2 Select Time" at bounding box center [863, 462] width 266 height 30
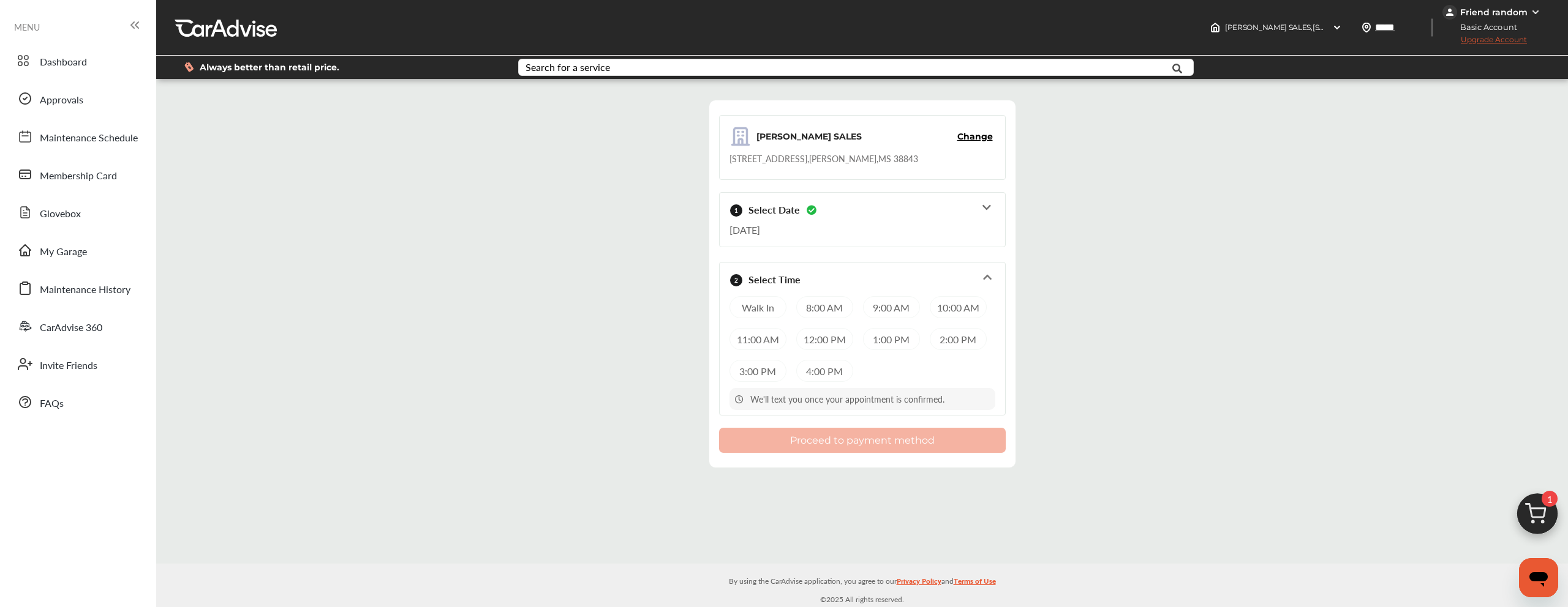
click at [821, 345] on div "12:00 PM" at bounding box center [825, 339] width 57 height 22
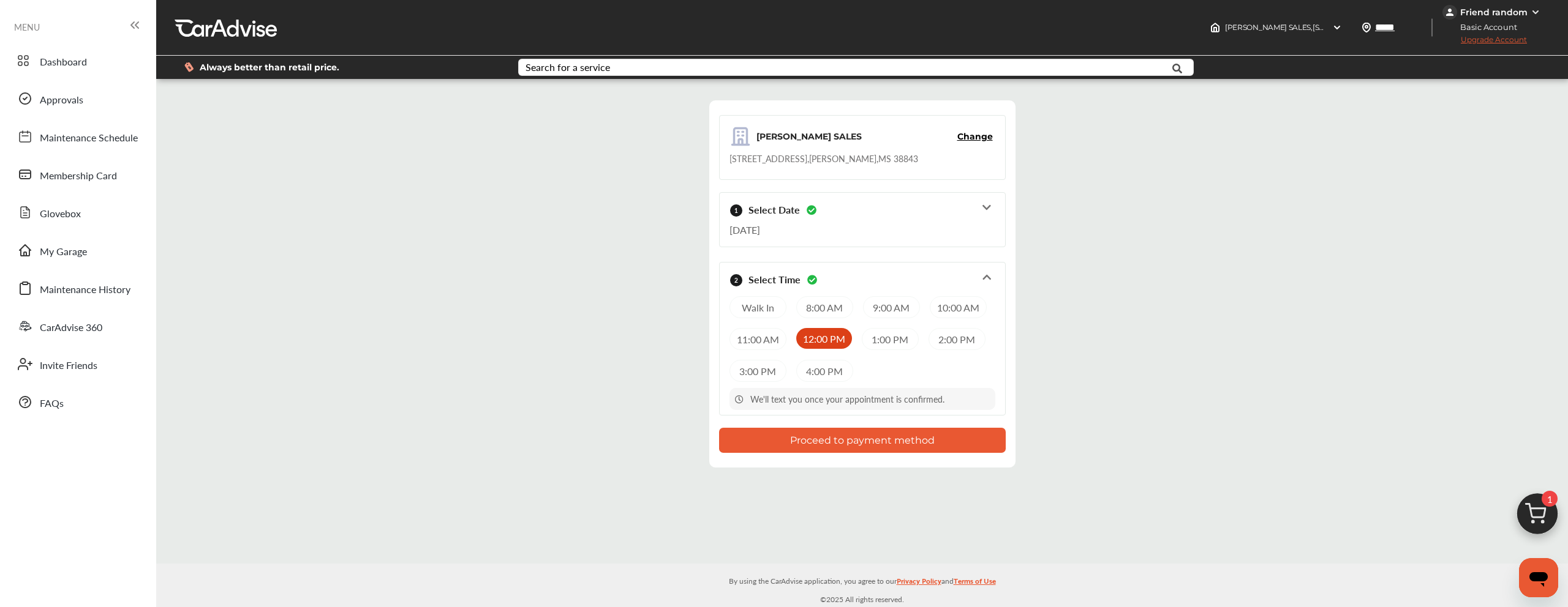
click at [828, 427] on div "Proceed to payment method" at bounding box center [862, 434] width 287 height 37
click at [827, 449] on button "Proceed to payment method" at bounding box center [862, 440] width 287 height 25
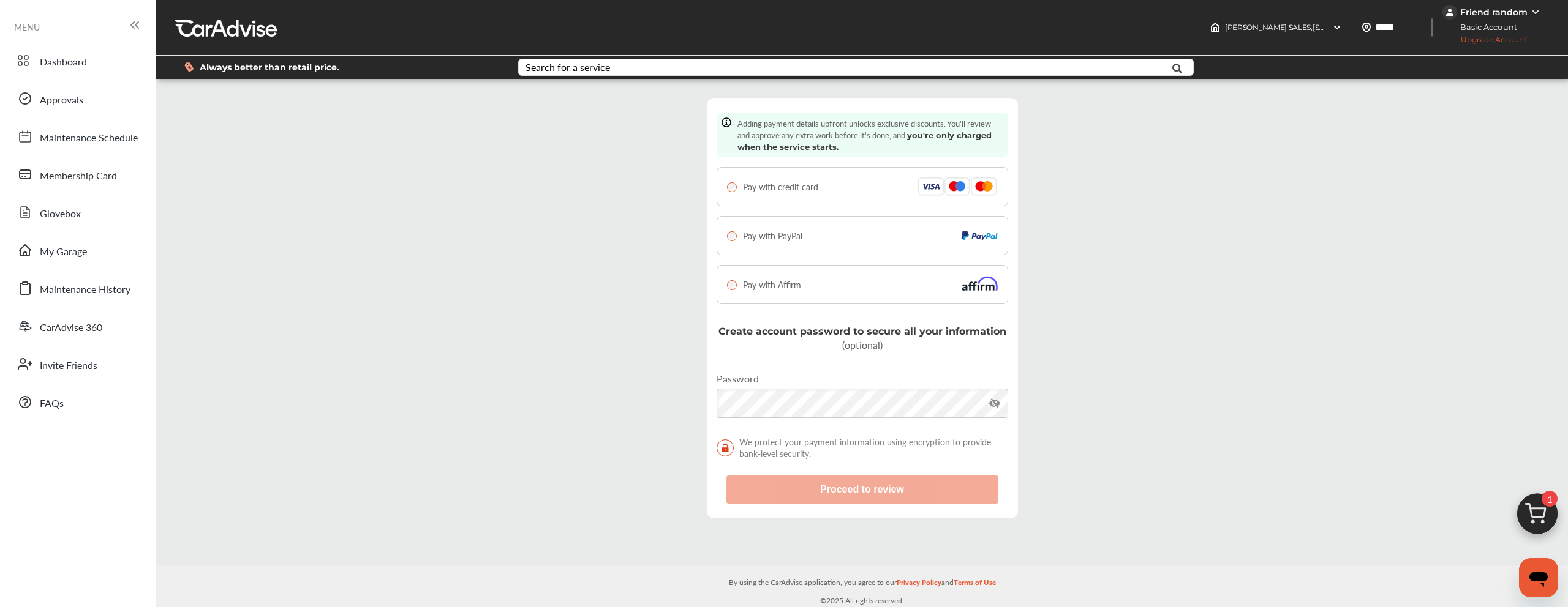
click at [781, 283] on span "Pay with Affirm" at bounding box center [771, 285] width 59 height 12
click at [856, 499] on button "Proceed to review" at bounding box center [863, 489] width 272 height 28
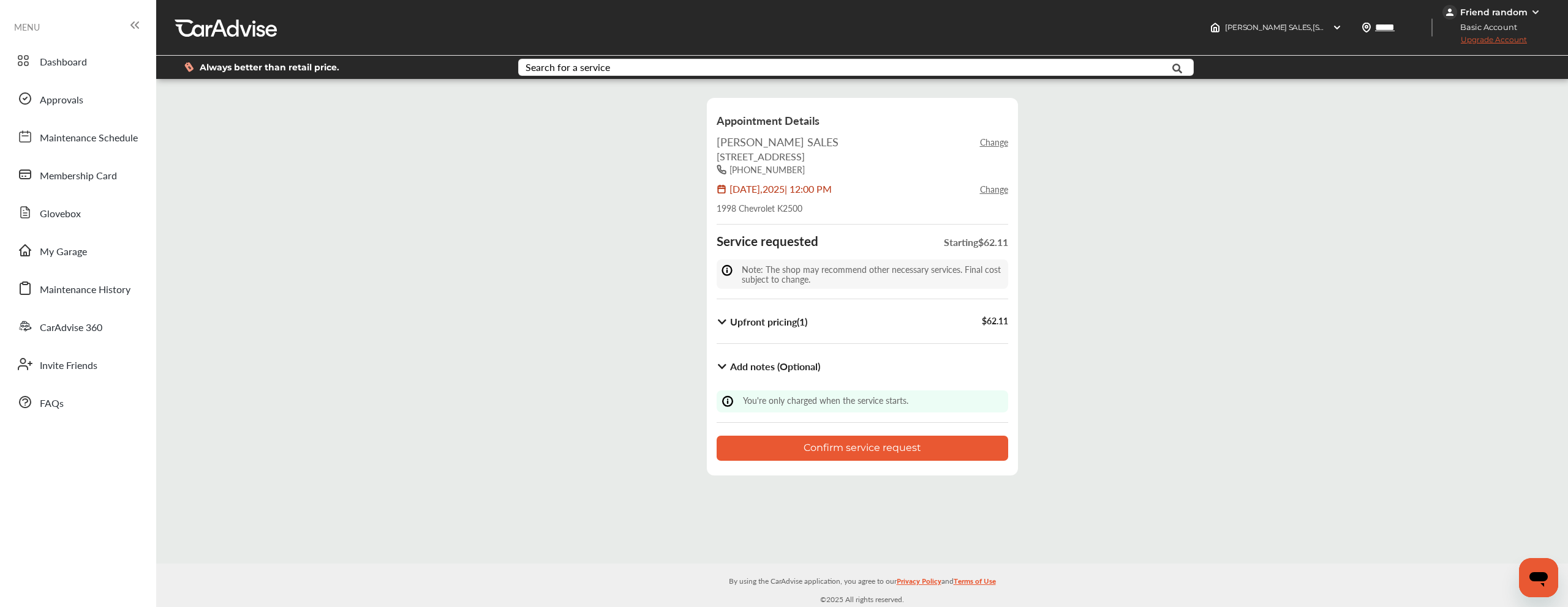
click at [795, 373] on div "Add notes (Optional)" at bounding box center [863, 366] width 292 height 24
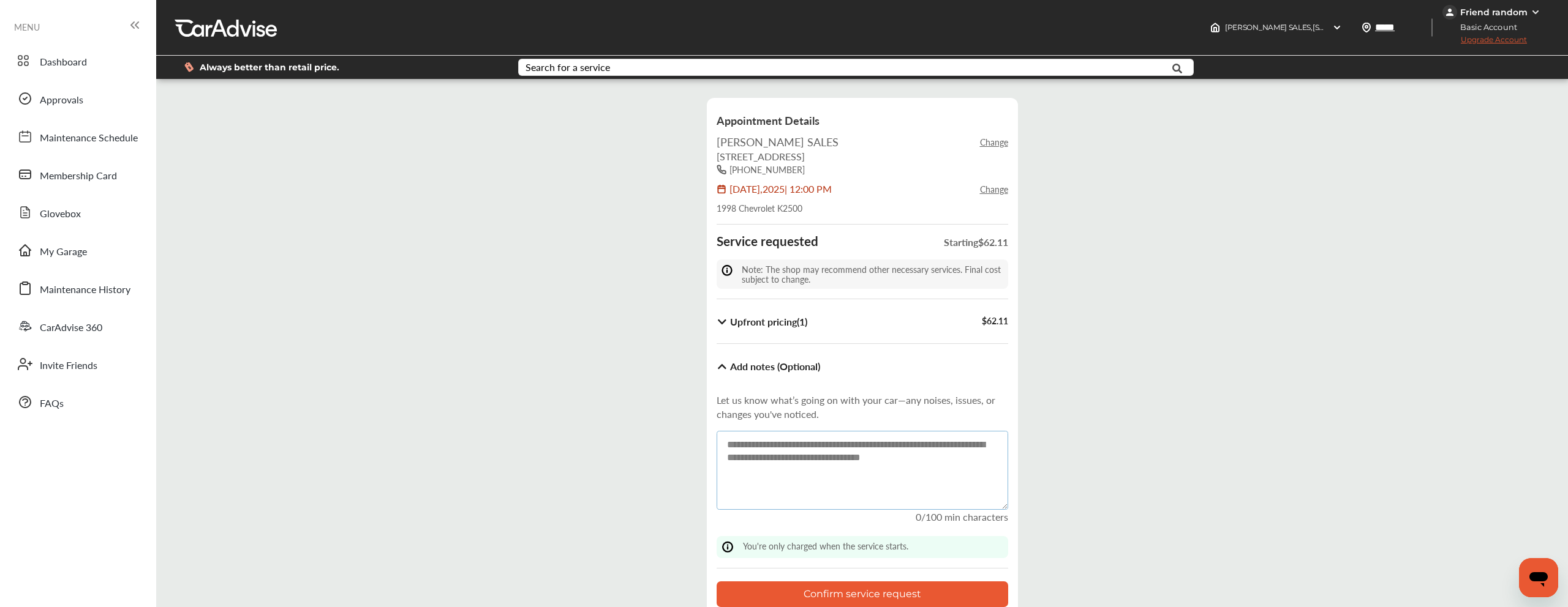
click at [786, 444] on textarea at bounding box center [863, 470] width 292 height 80
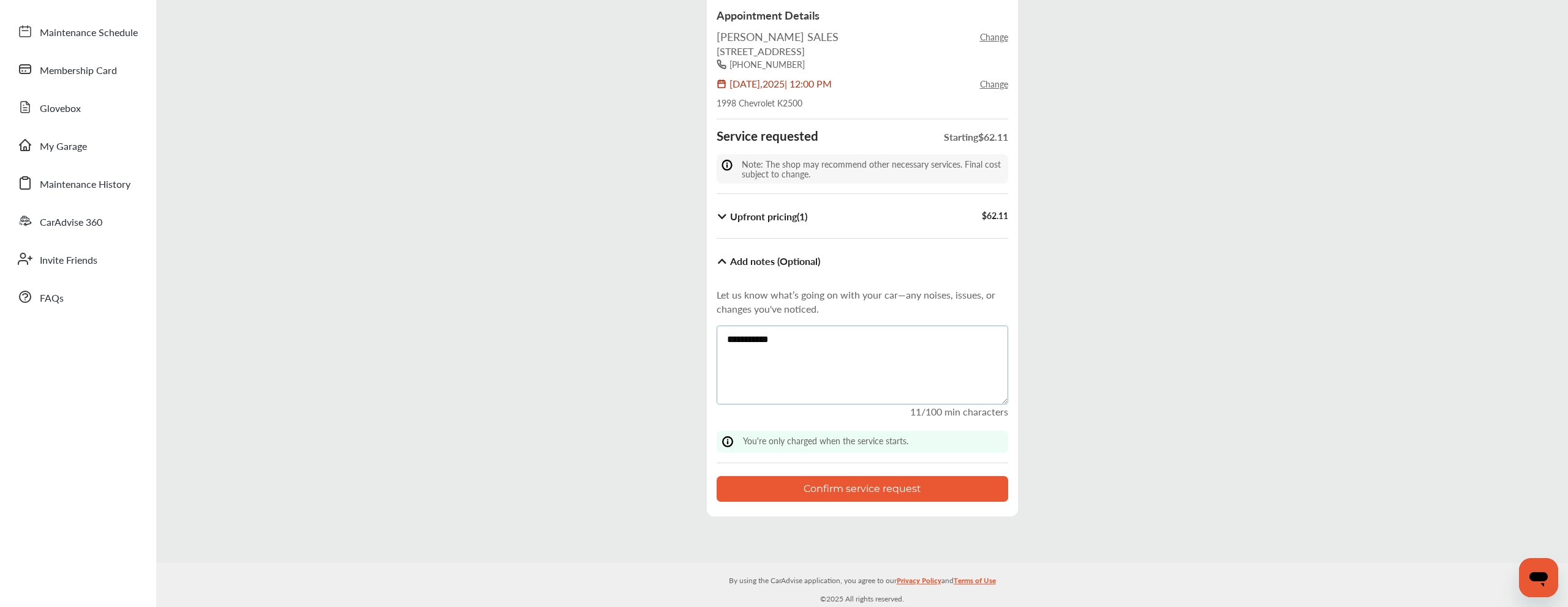
type textarea "**********"
click at [755, 492] on button "Confirm service request" at bounding box center [863, 488] width 292 height 25
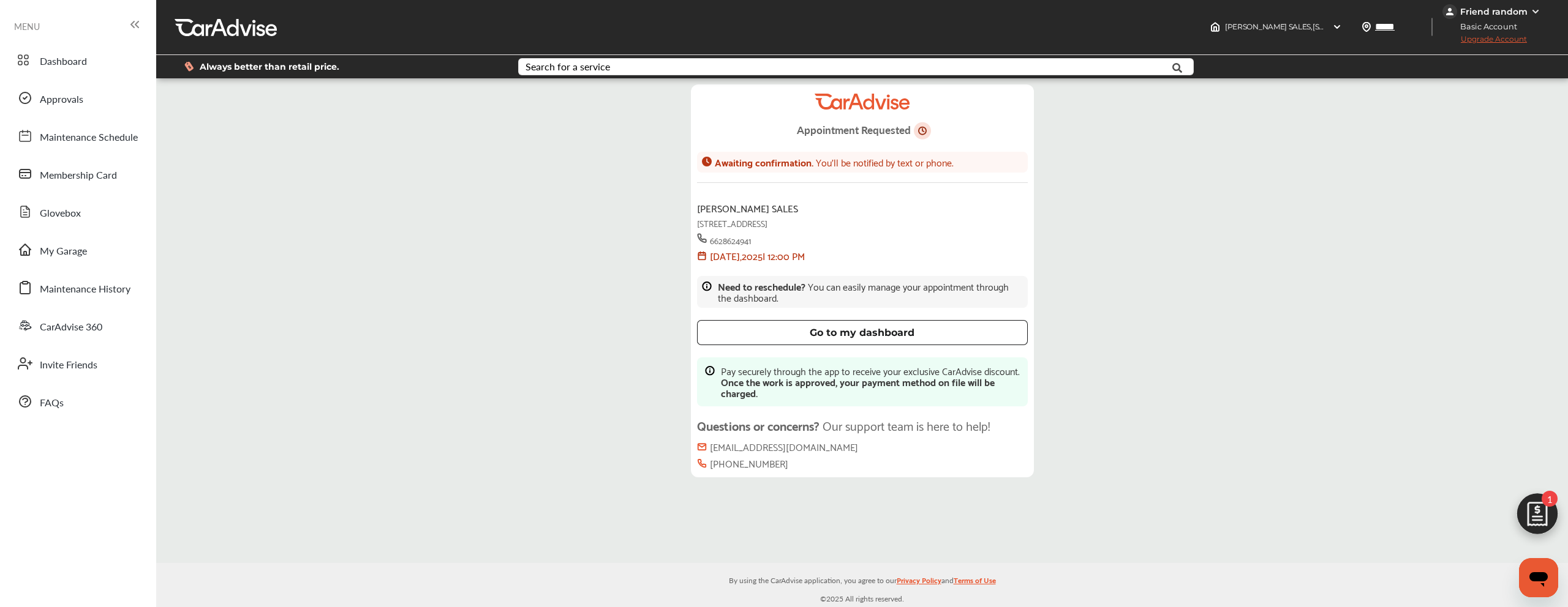
scroll to position [155, 0]
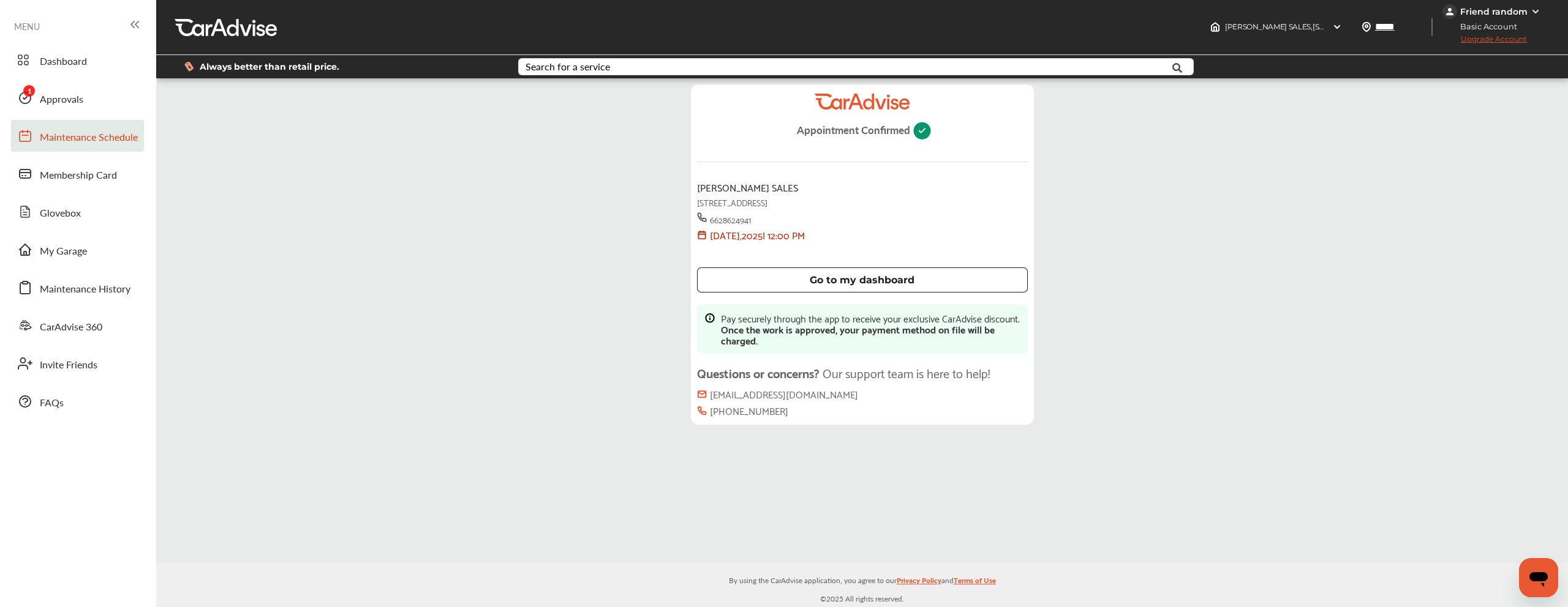
click at [86, 141] on span "Maintenance Schedule" at bounding box center [88, 138] width 98 height 16
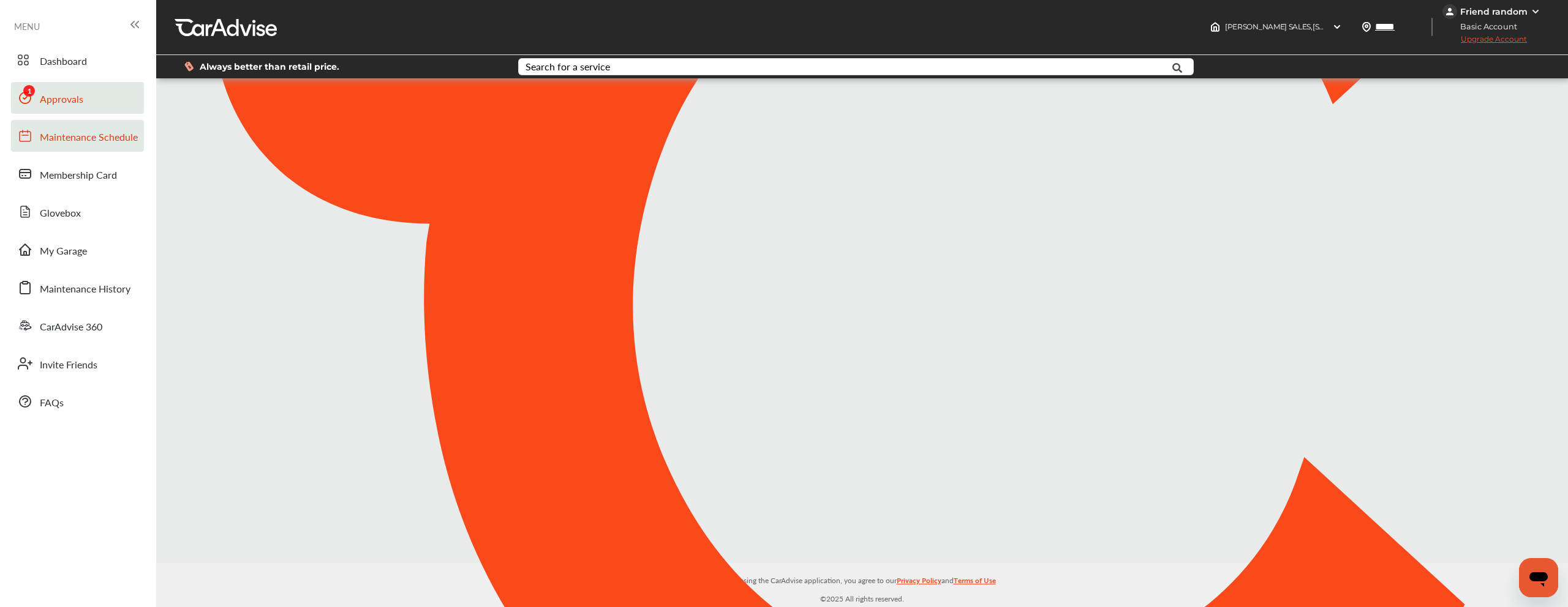
click at [86, 110] on link "Approvals" at bounding box center [78, 98] width 133 height 32
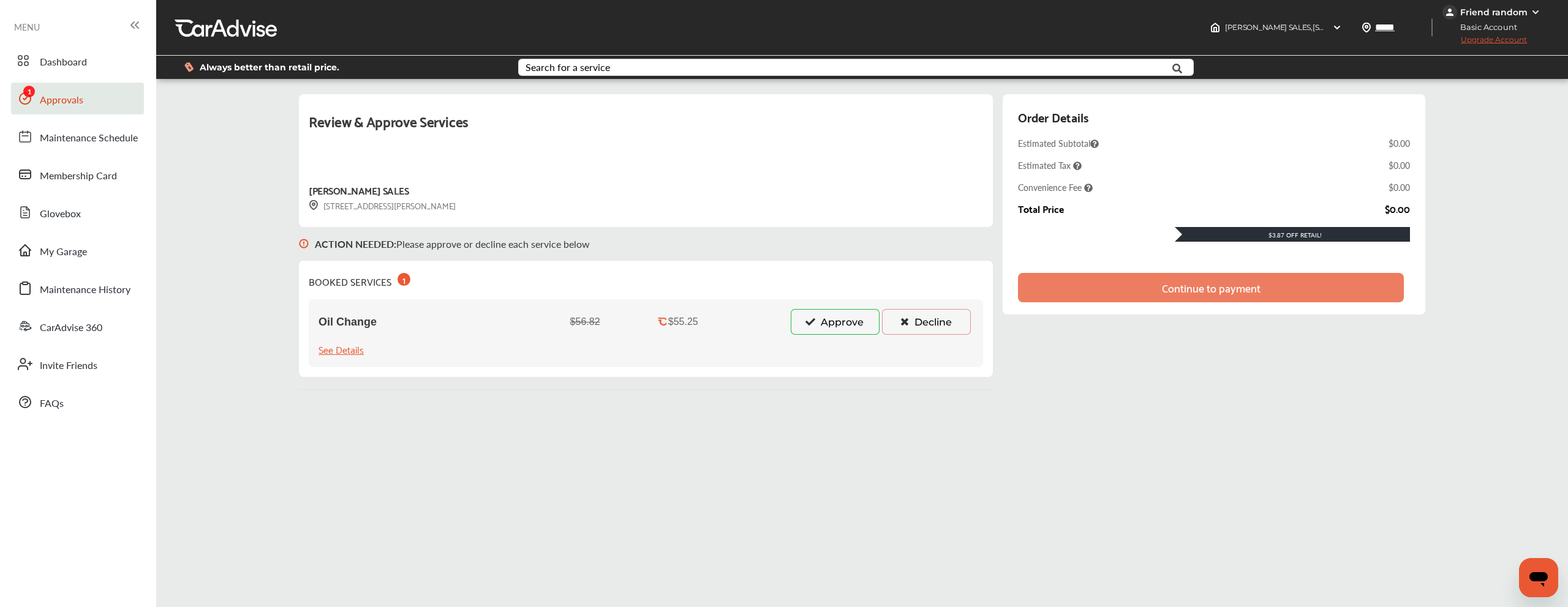
click at [844, 343] on div "Oil Change $56.82 $55.25 Approve Decline See Details" at bounding box center [645, 333] width 674 height 68
click at [844, 332] on button "Approve" at bounding box center [835, 322] width 89 height 26
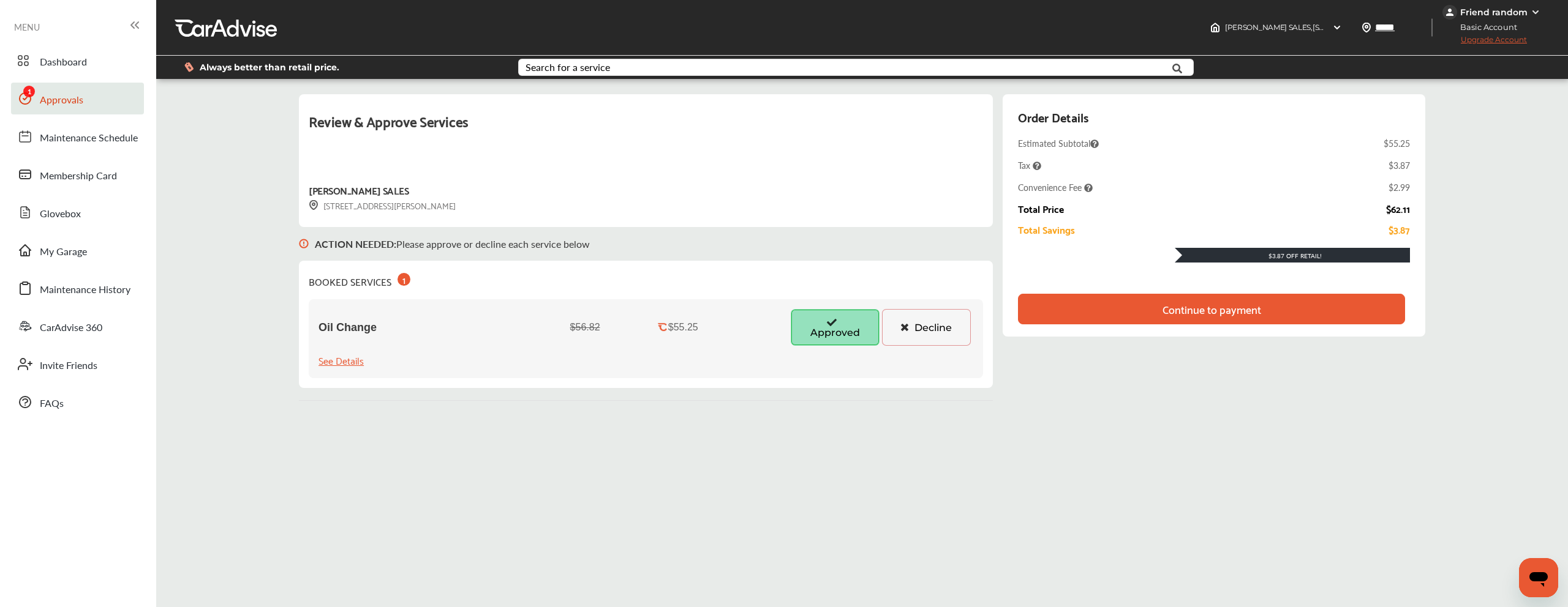
click at [1074, 304] on div "Continue to payment" at bounding box center [1211, 309] width 387 height 30
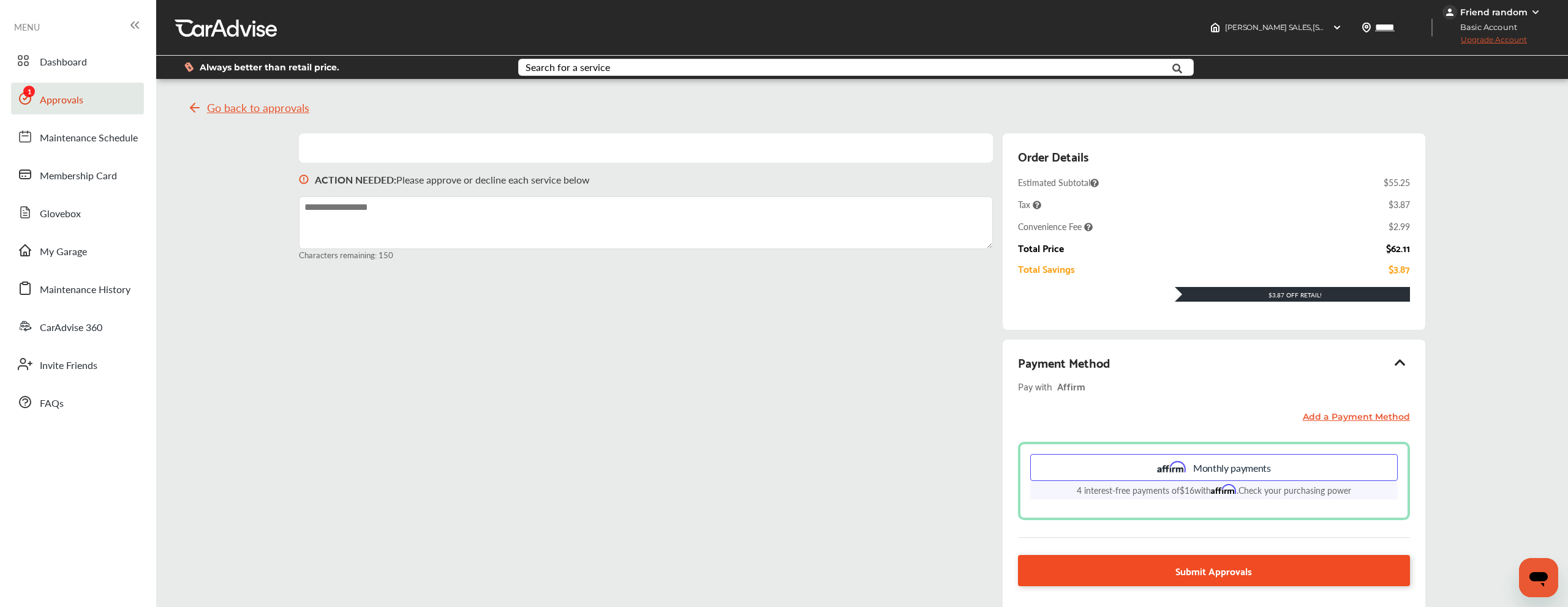
click at [1123, 571] on link "Submit Approvals" at bounding box center [1214, 571] width 392 height 31
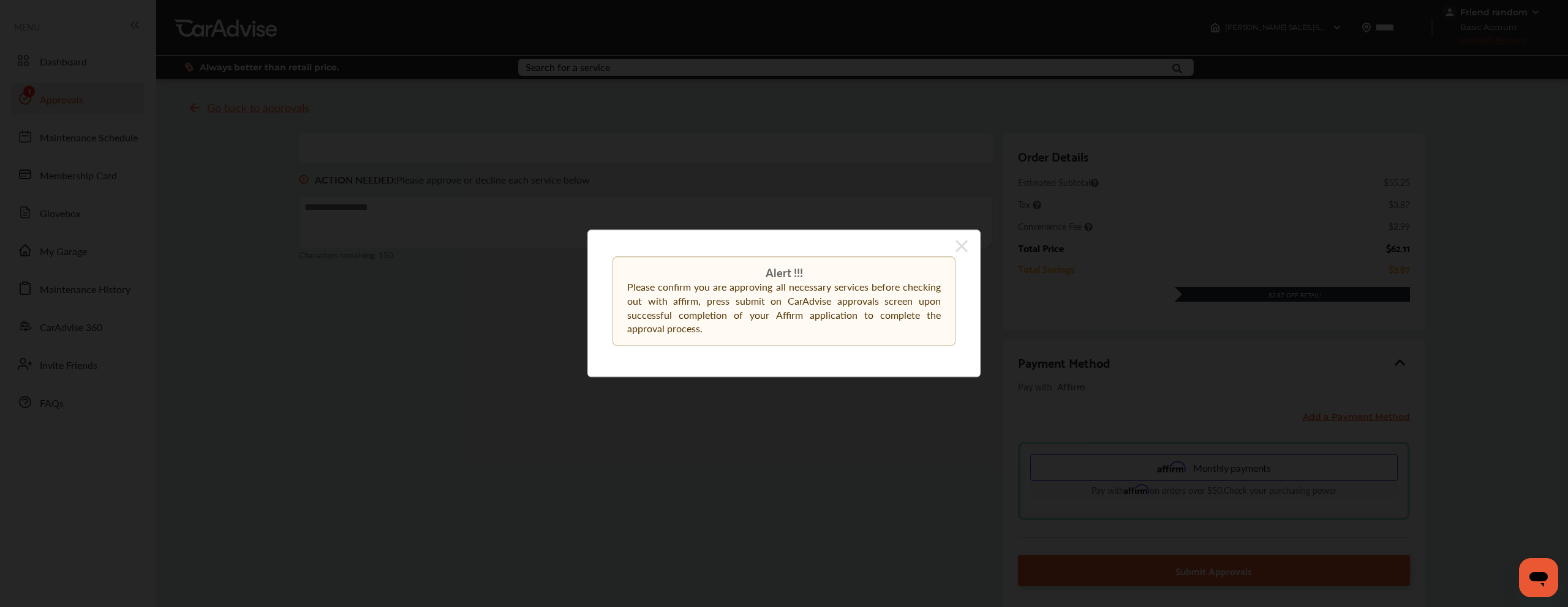
click at [961, 246] on icon at bounding box center [961, 246] width 12 height 12
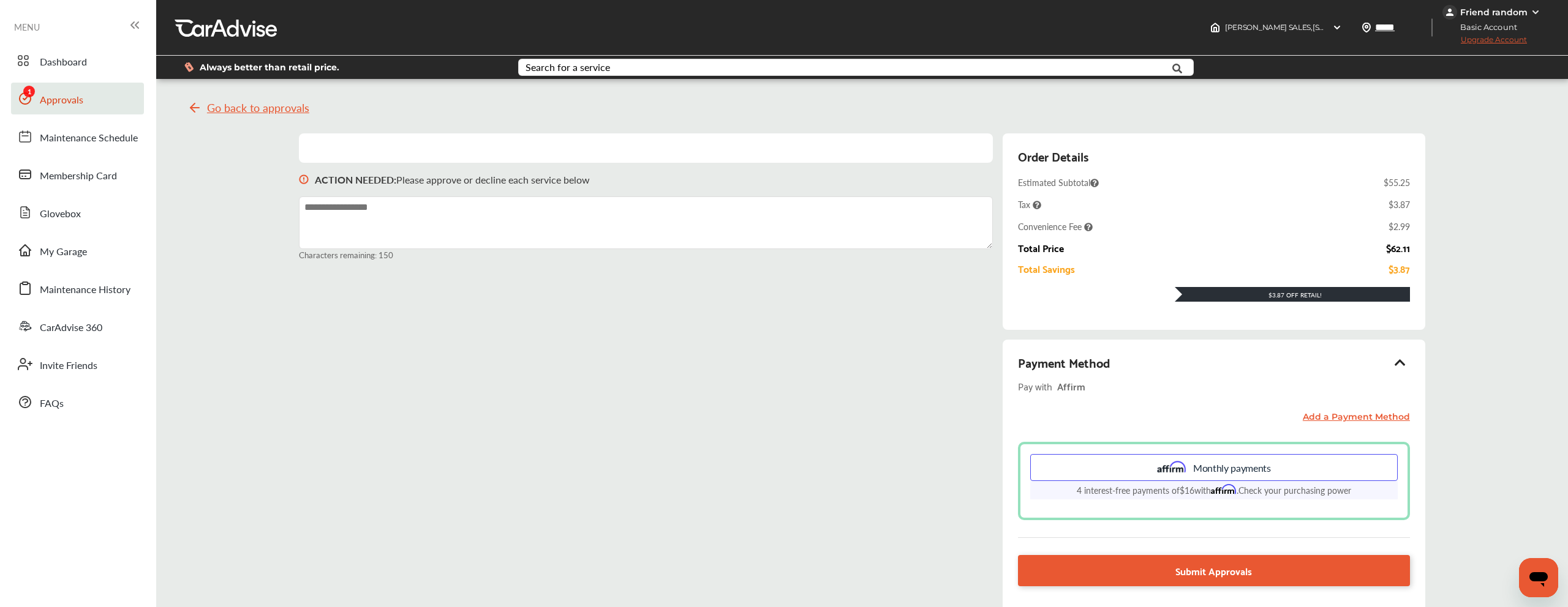
click at [1506, 11] on div "Friend random" at bounding box center [1494, 12] width 68 height 11
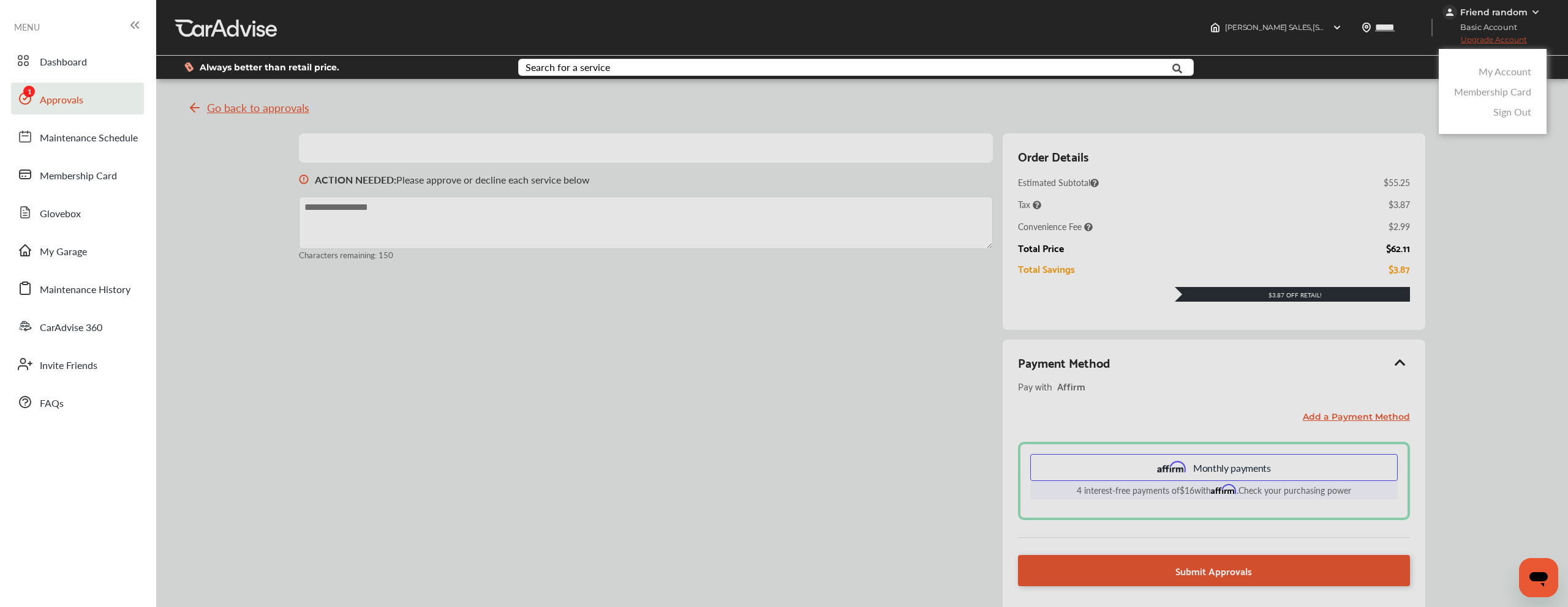
click at [1520, 125] on div "My Account Membership Card Sign Out" at bounding box center [1493, 91] width 108 height 85
click at [1528, 109] on link "Sign Out" at bounding box center [1513, 112] width 38 height 14
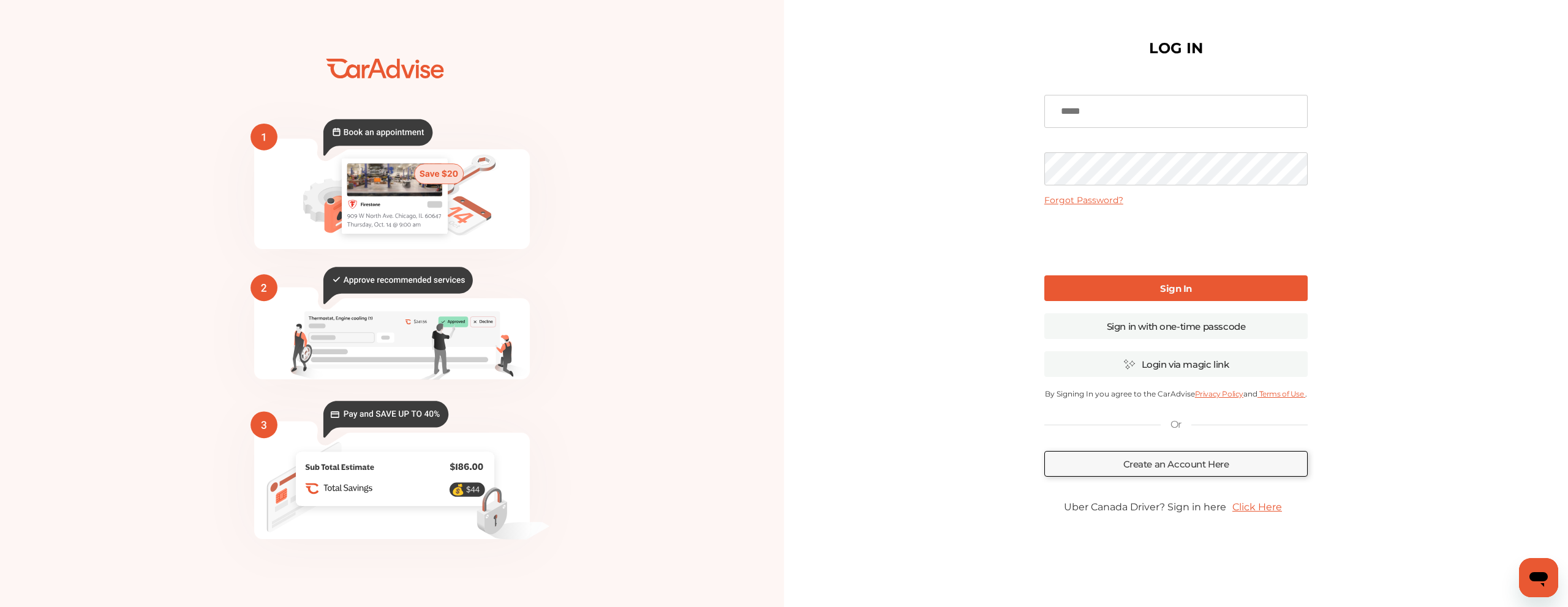
click at [1181, 106] on input at bounding box center [1176, 112] width 264 height 33
type input "**********"
click at [1096, 281] on link "Sign In" at bounding box center [1176, 289] width 264 height 26
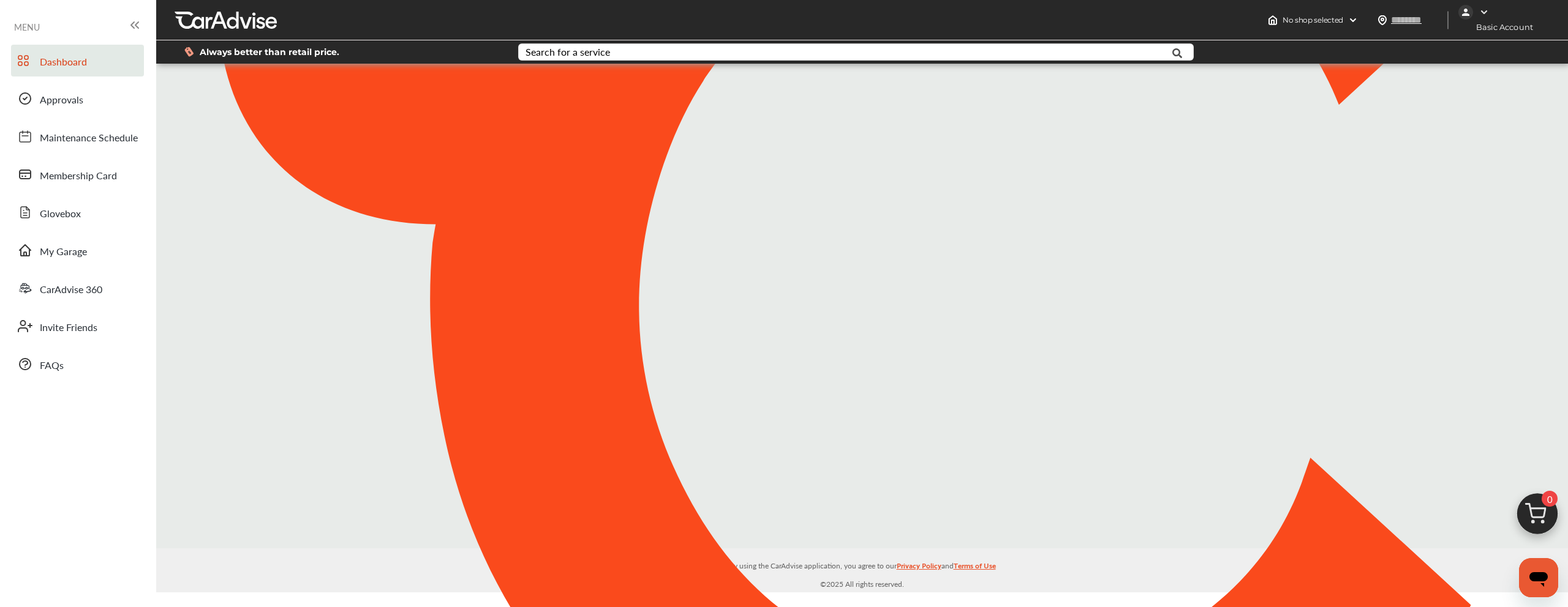
type input "*****"
